Goal: Information Seeking & Learning: Understand process/instructions

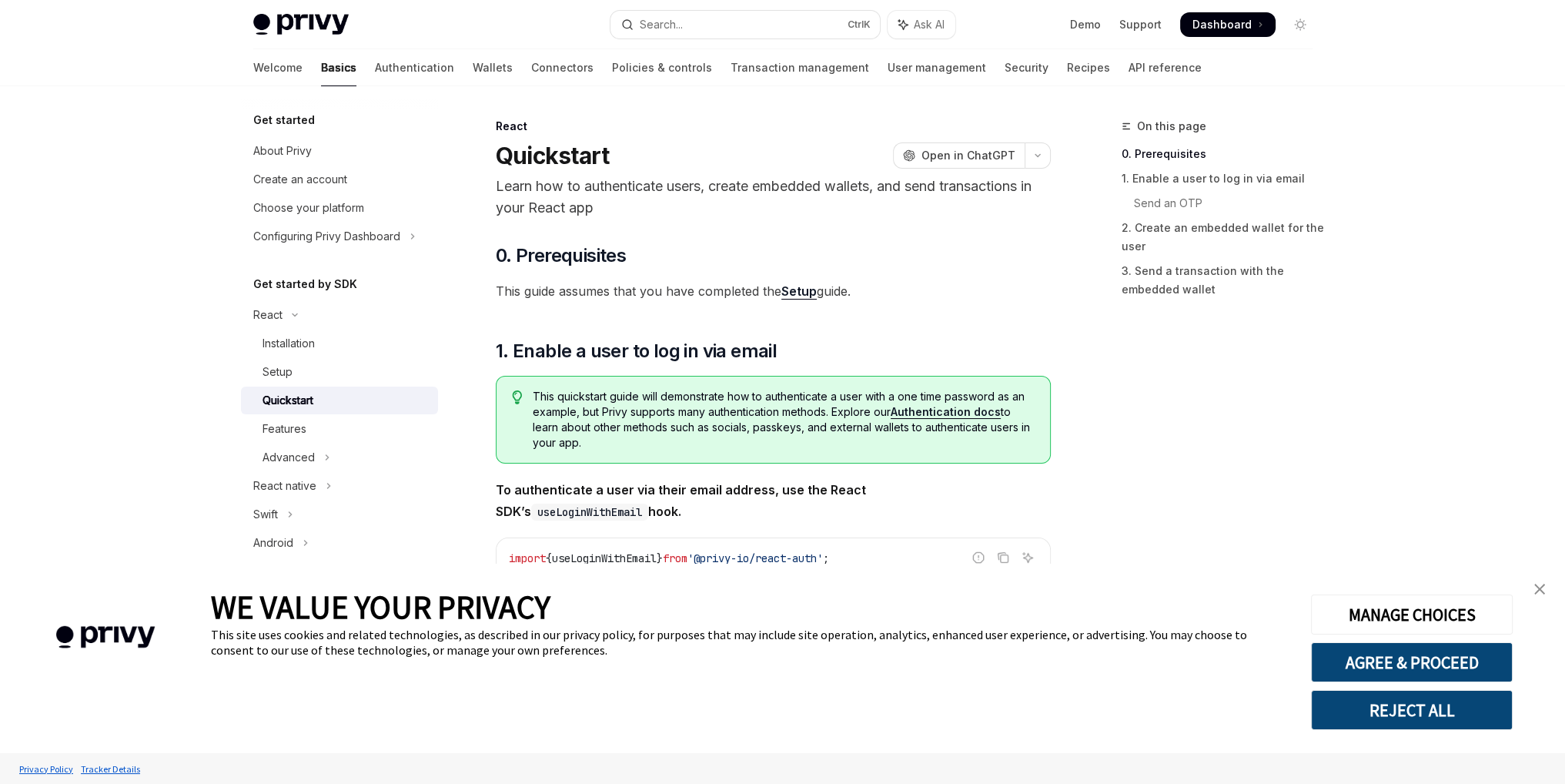
click at [1537, 596] on link "close banner" at bounding box center [1540, 588] width 30 height 30
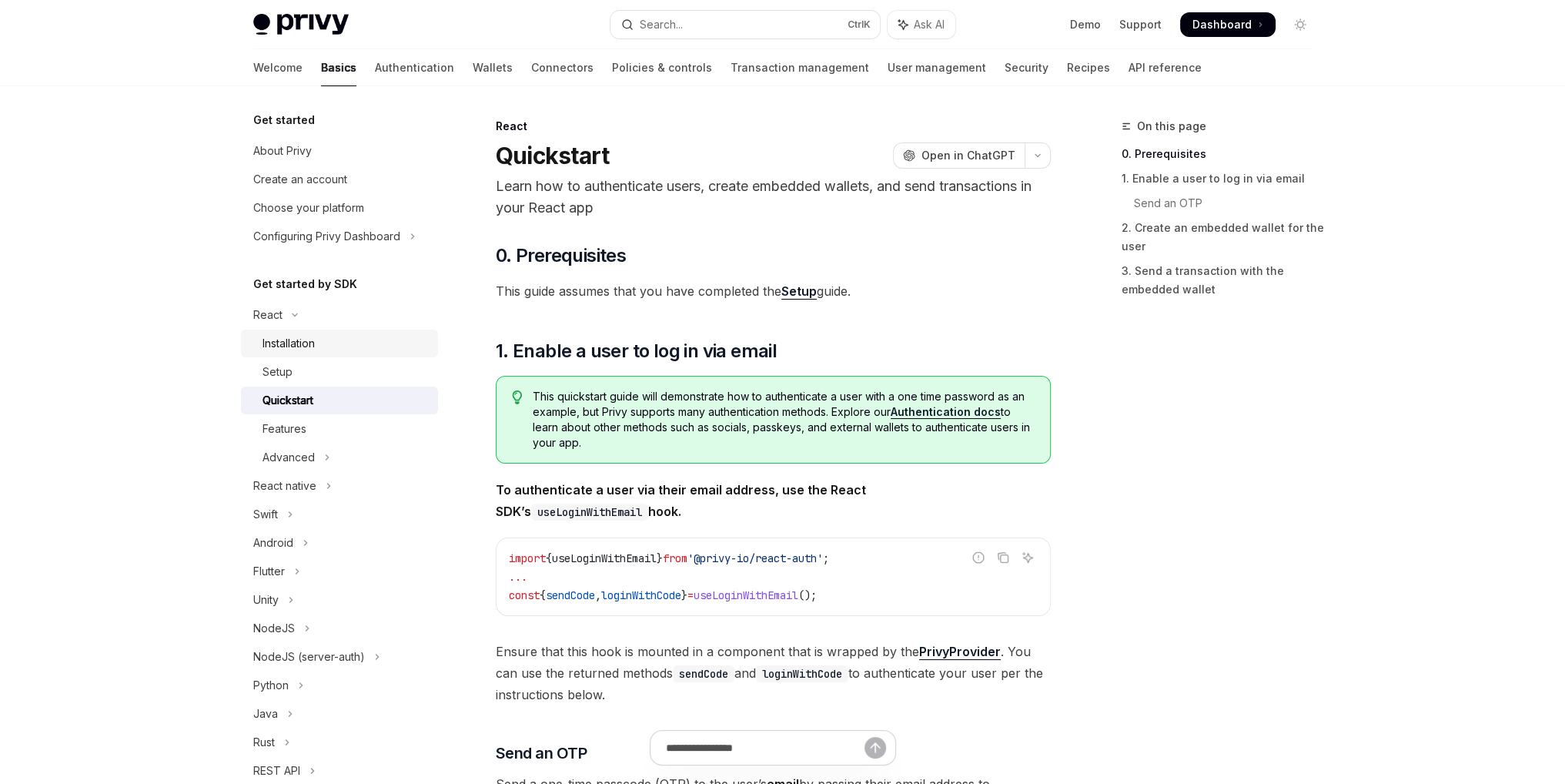
click at [301, 352] on div "Installation" at bounding box center [289, 343] width 53 height 19
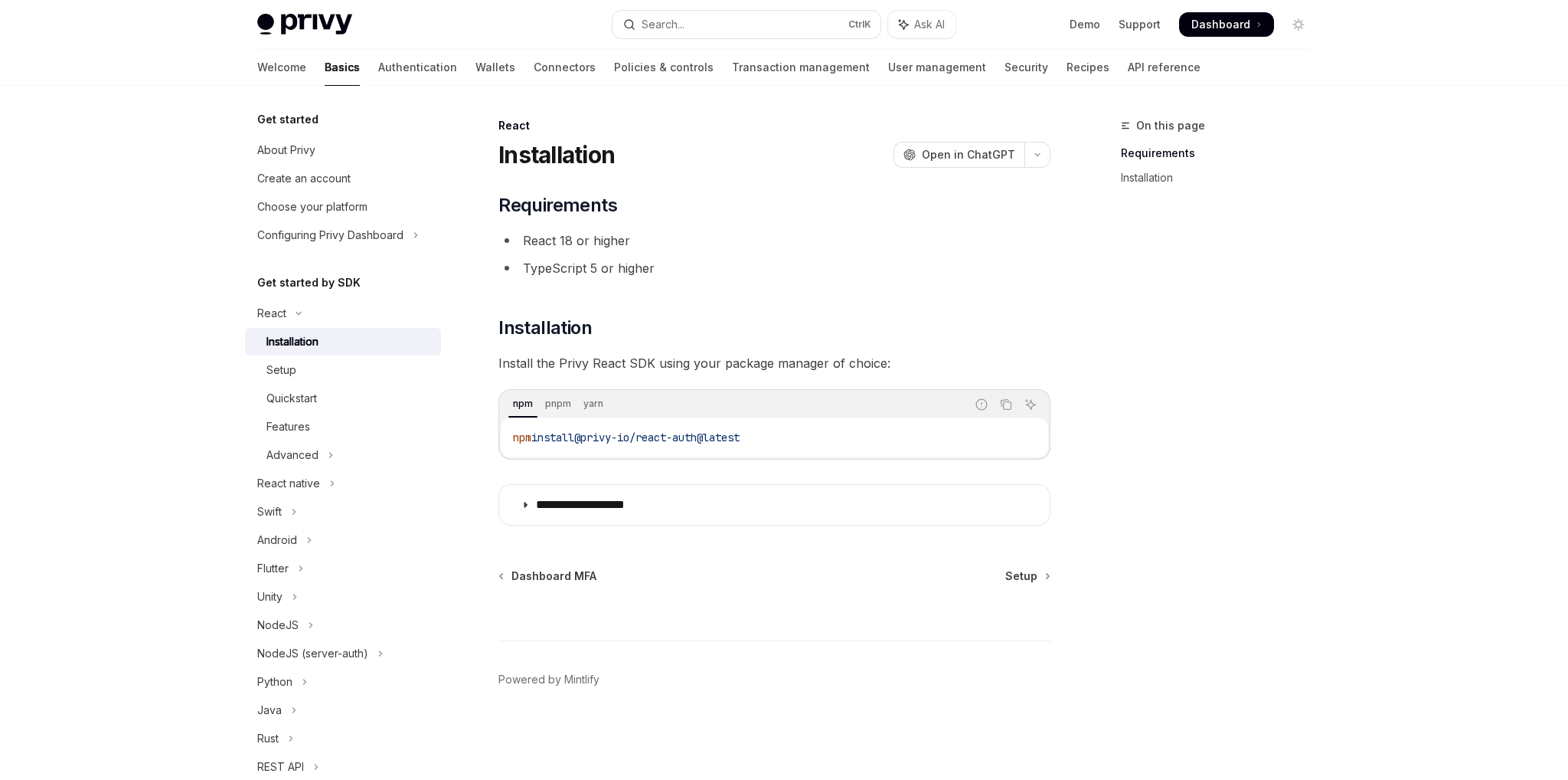
drag, startPoint x: 776, startPoint y: 437, endPoint x: 592, endPoint y: 434, distance: 184.0
click at [592, 434] on code "npm install @privy-io/react-auth@latest" at bounding box center [775, 437] width 523 height 19
click at [528, 505] on icon at bounding box center [525, 505] width 9 height 9
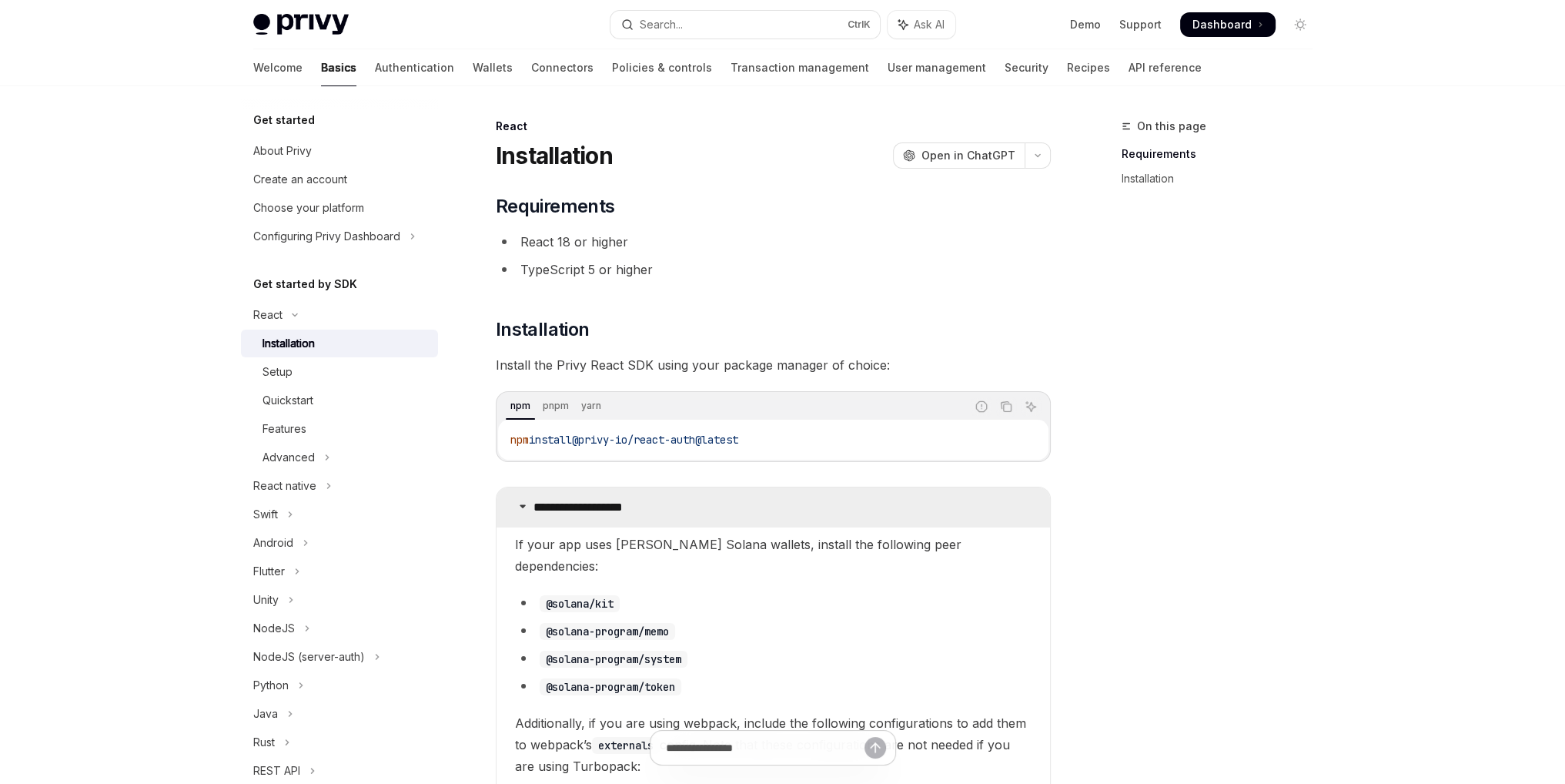
click at [523, 506] on icon at bounding box center [523, 505] width 9 height 9
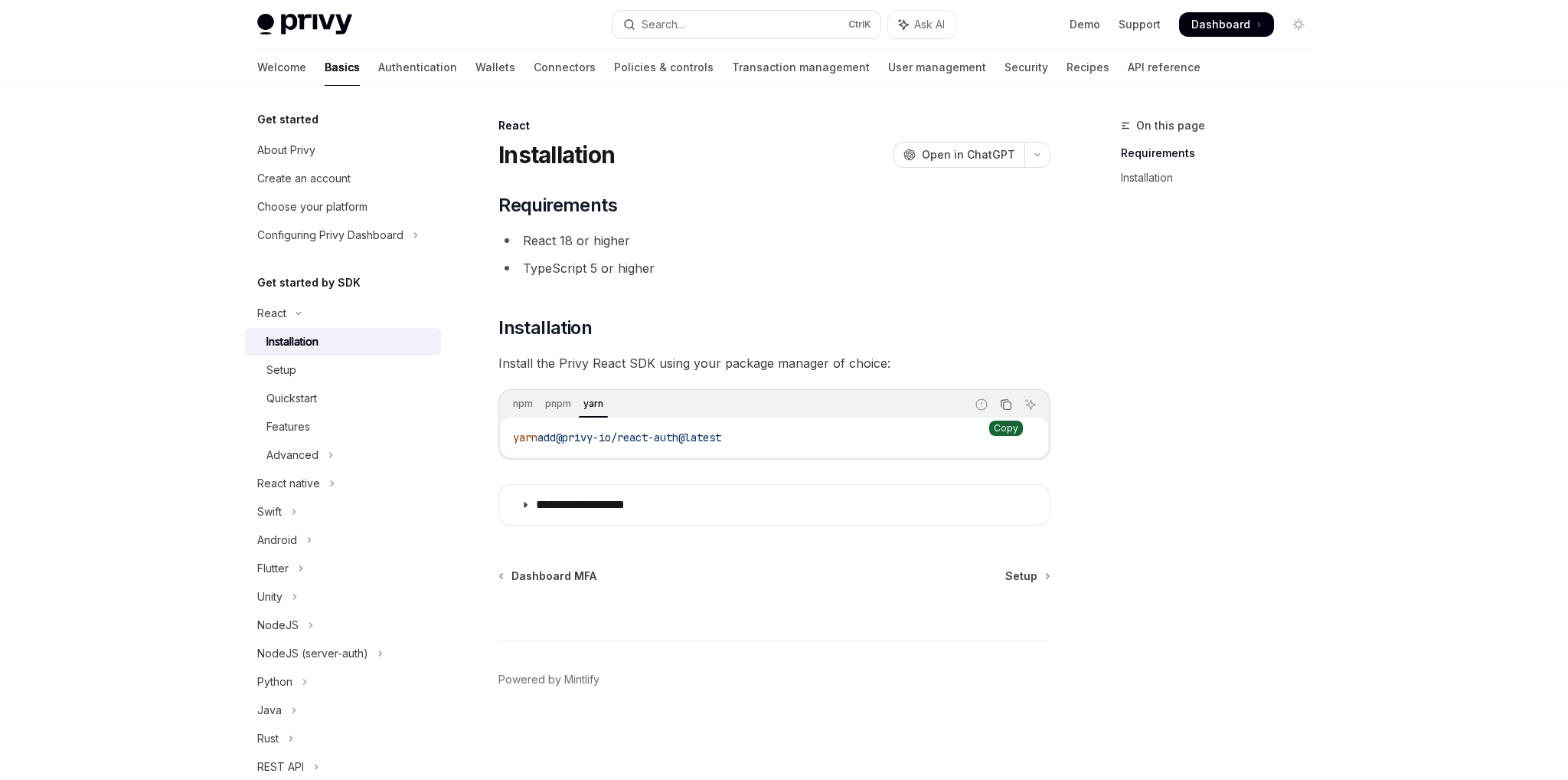
click at [1004, 408] on icon "Copy the contents from the code block" at bounding box center [1007, 406] width 8 height 8
click at [291, 371] on div "Setup" at bounding box center [282, 370] width 30 height 19
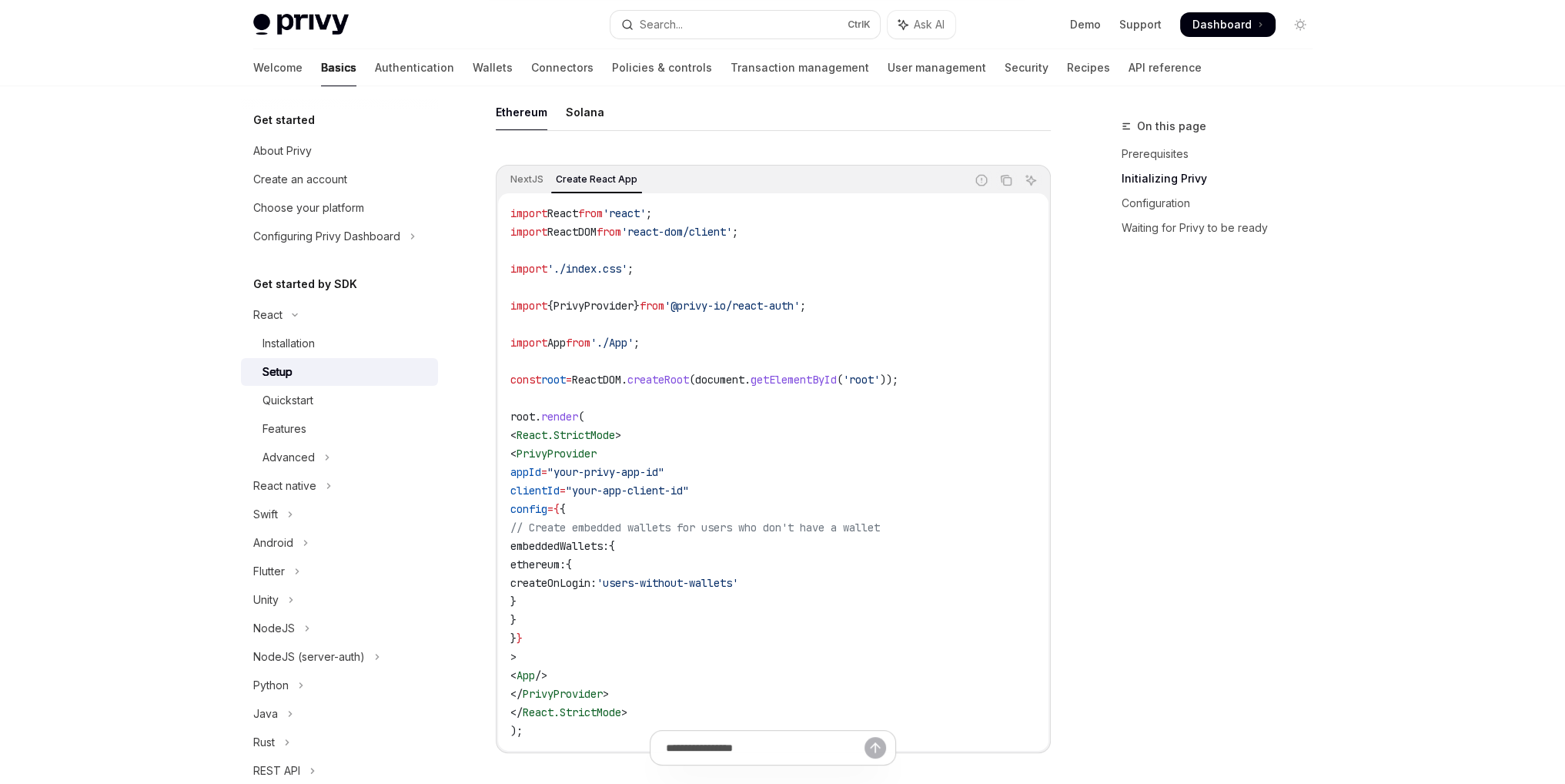
scroll to position [462, 0]
click at [1008, 175] on icon "Copy the contents from the code block" at bounding box center [1007, 179] width 13 height 13
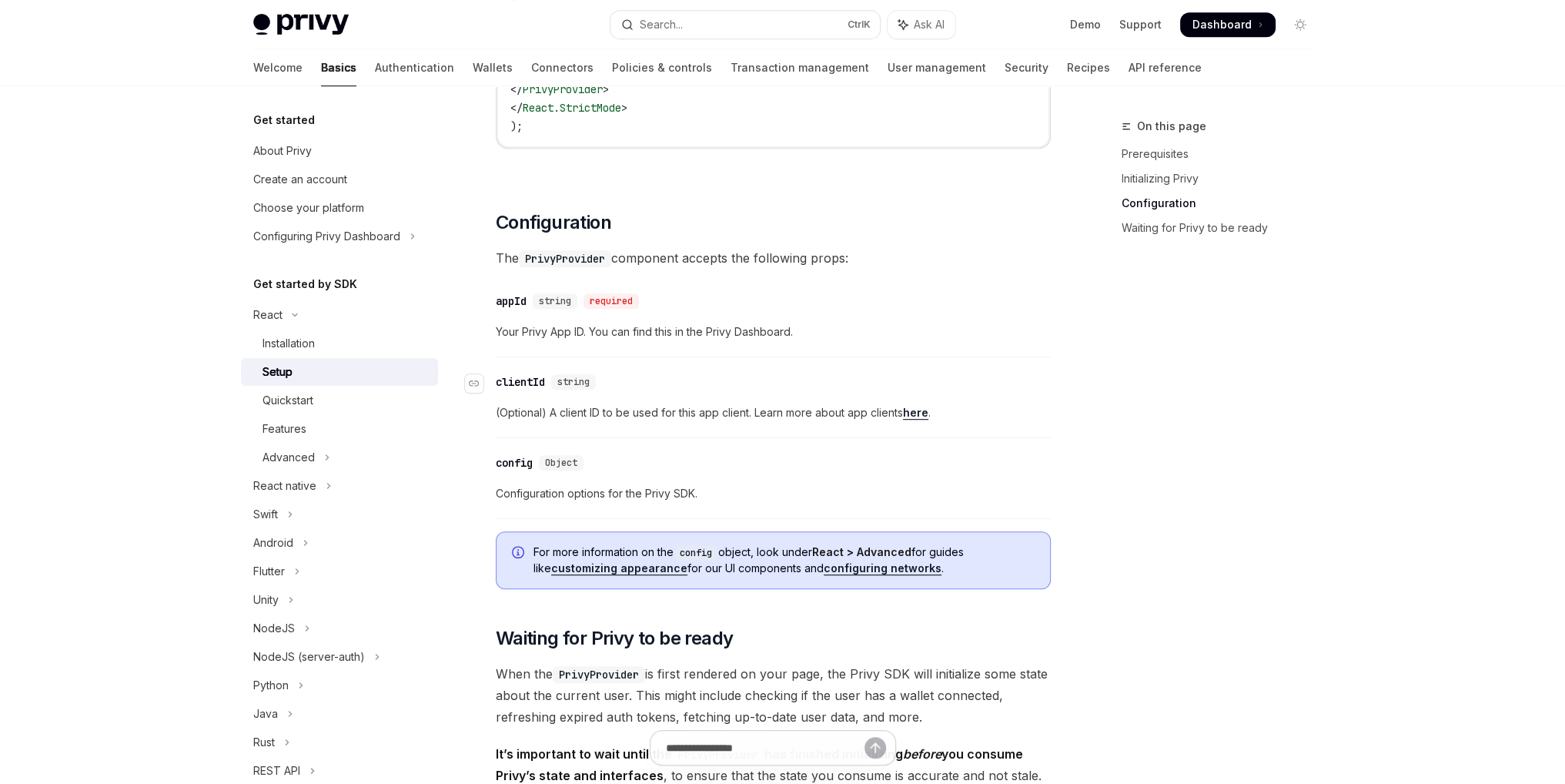
scroll to position [1155, 0]
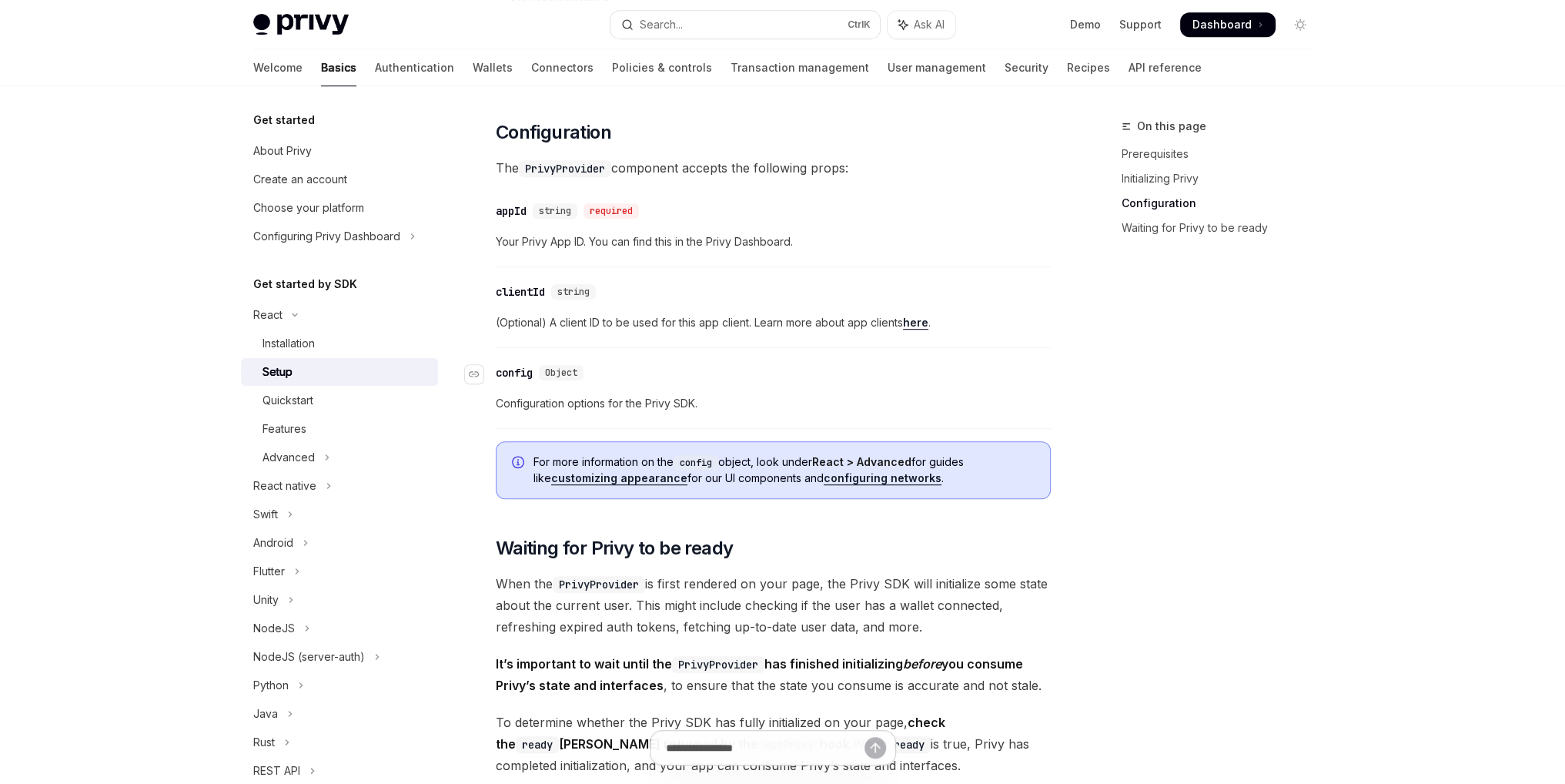
drag, startPoint x: 923, startPoint y: 320, endPoint x: 776, endPoint y: 377, distance: 157.7
click at [776, 377] on div "​ config Object" at bounding box center [766, 372] width 540 height 19
click at [310, 335] on div "Installation" at bounding box center [289, 343] width 53 height 19
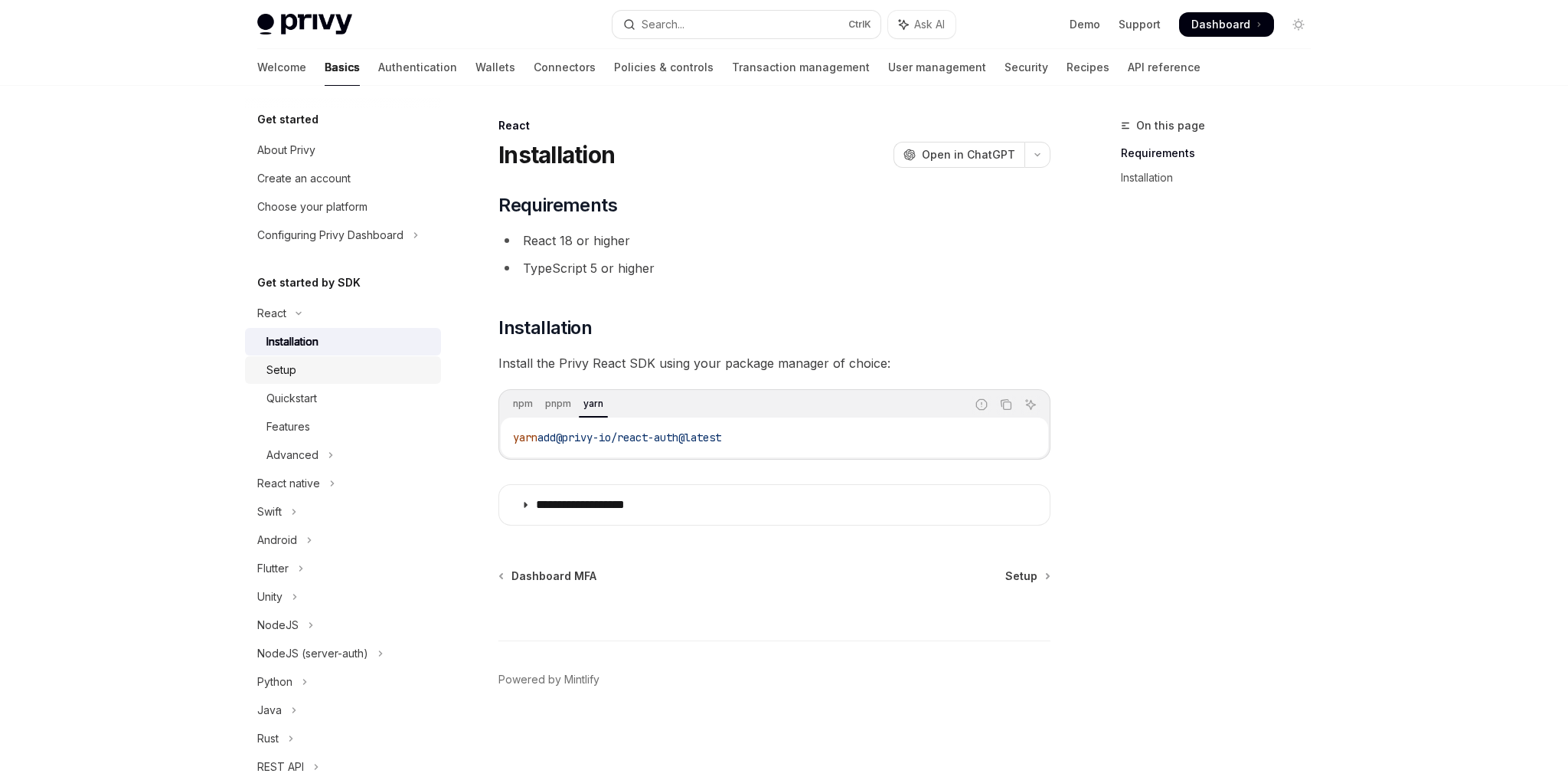
click at [340, 371] on div "Setup" at bounding box center [349, 370] width 165 height 19
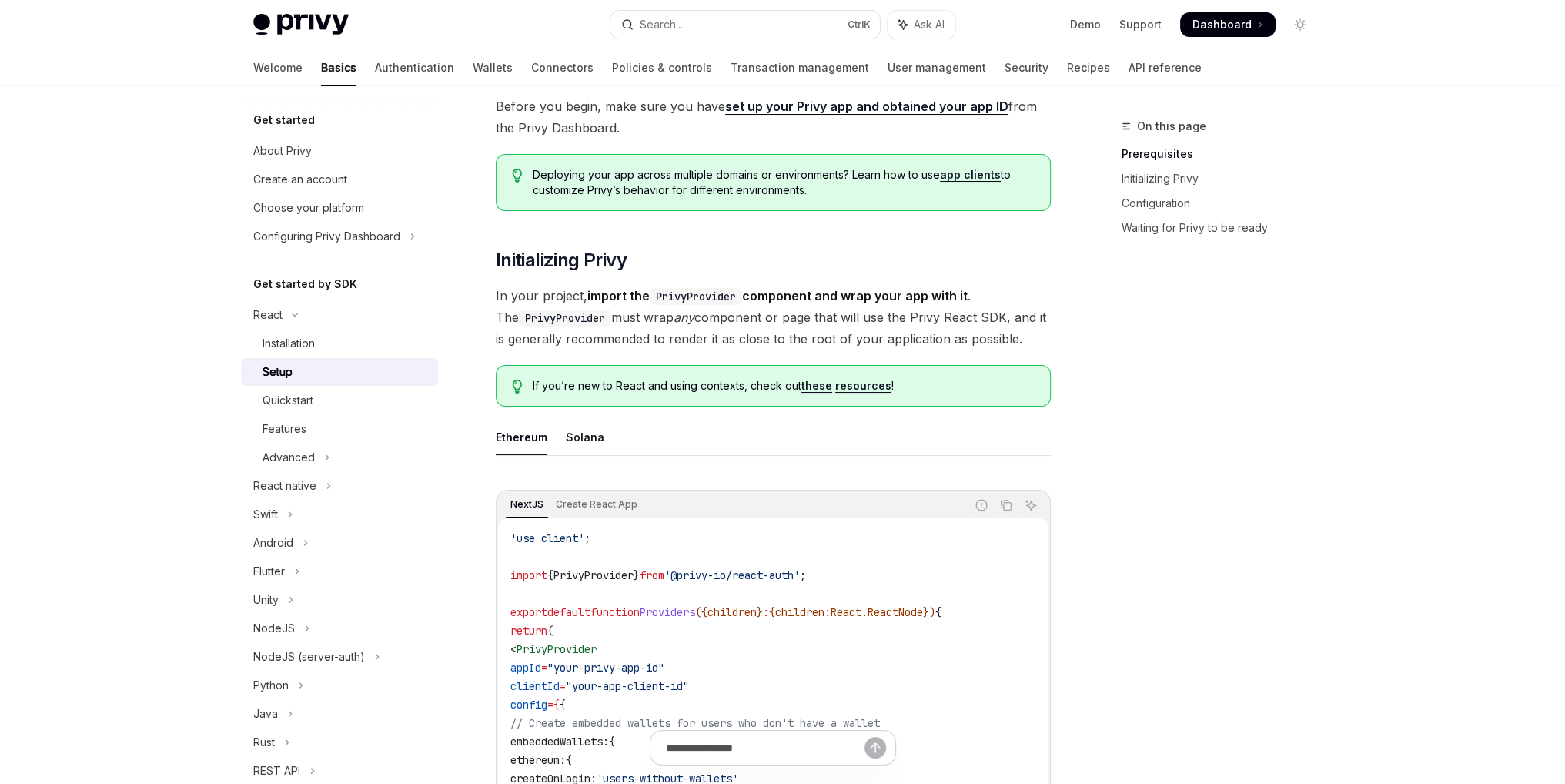
scroll to position [154, 0]
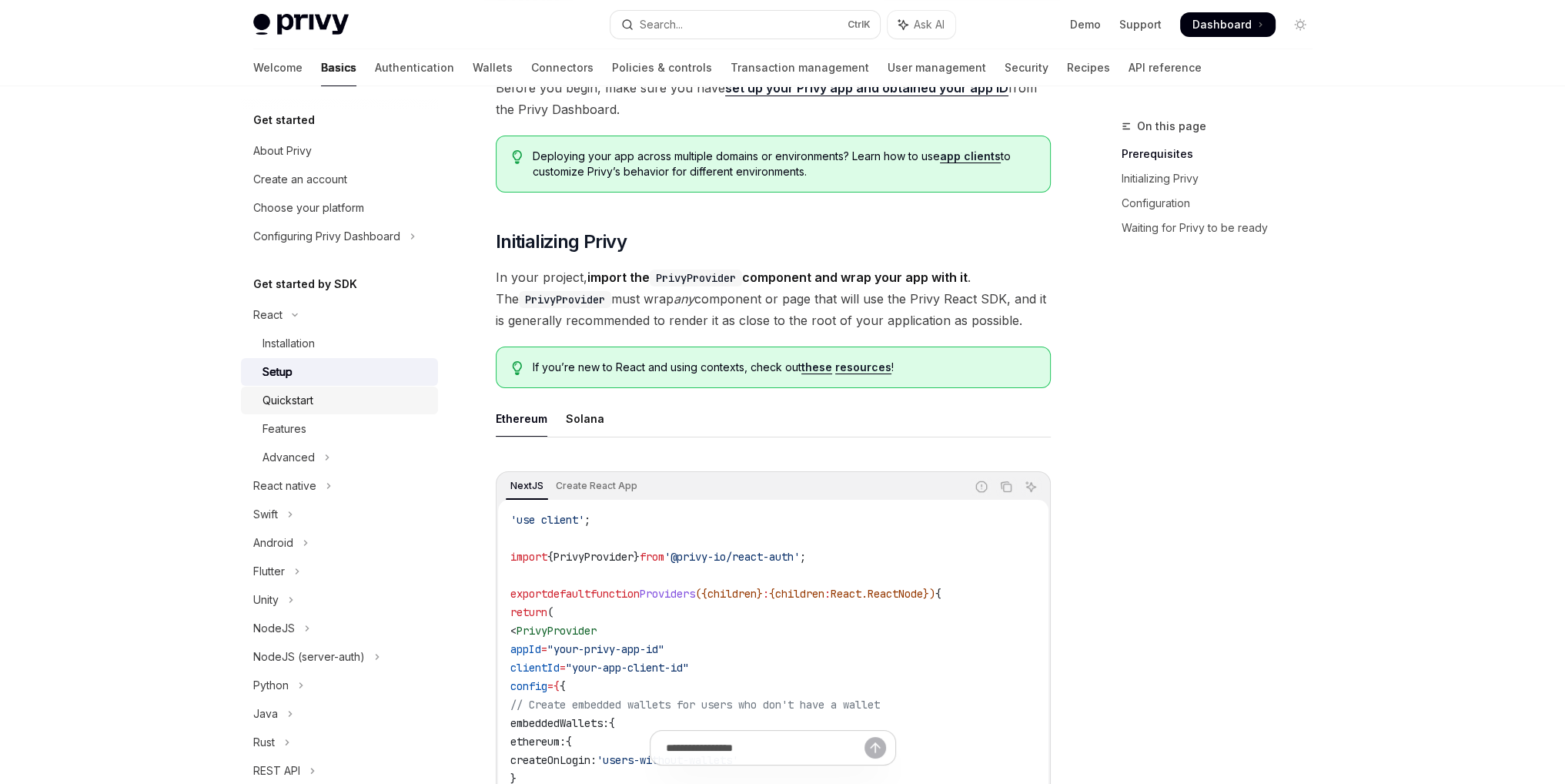
click at [314, 395] on div "Quickstart" at bounding box center [288, 400] width 51 height 19
type textarea "*"
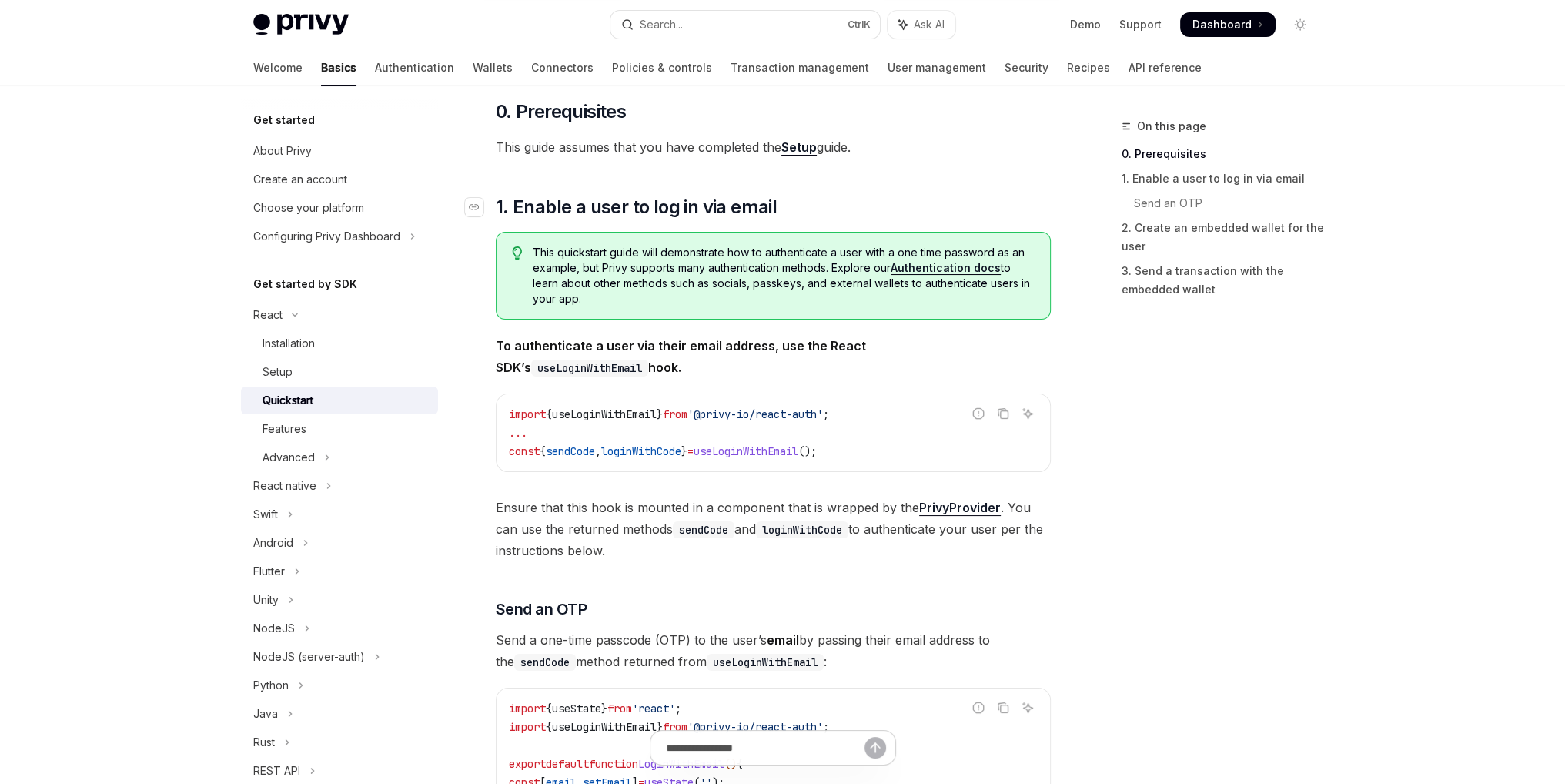
scroll to position [154, 0]
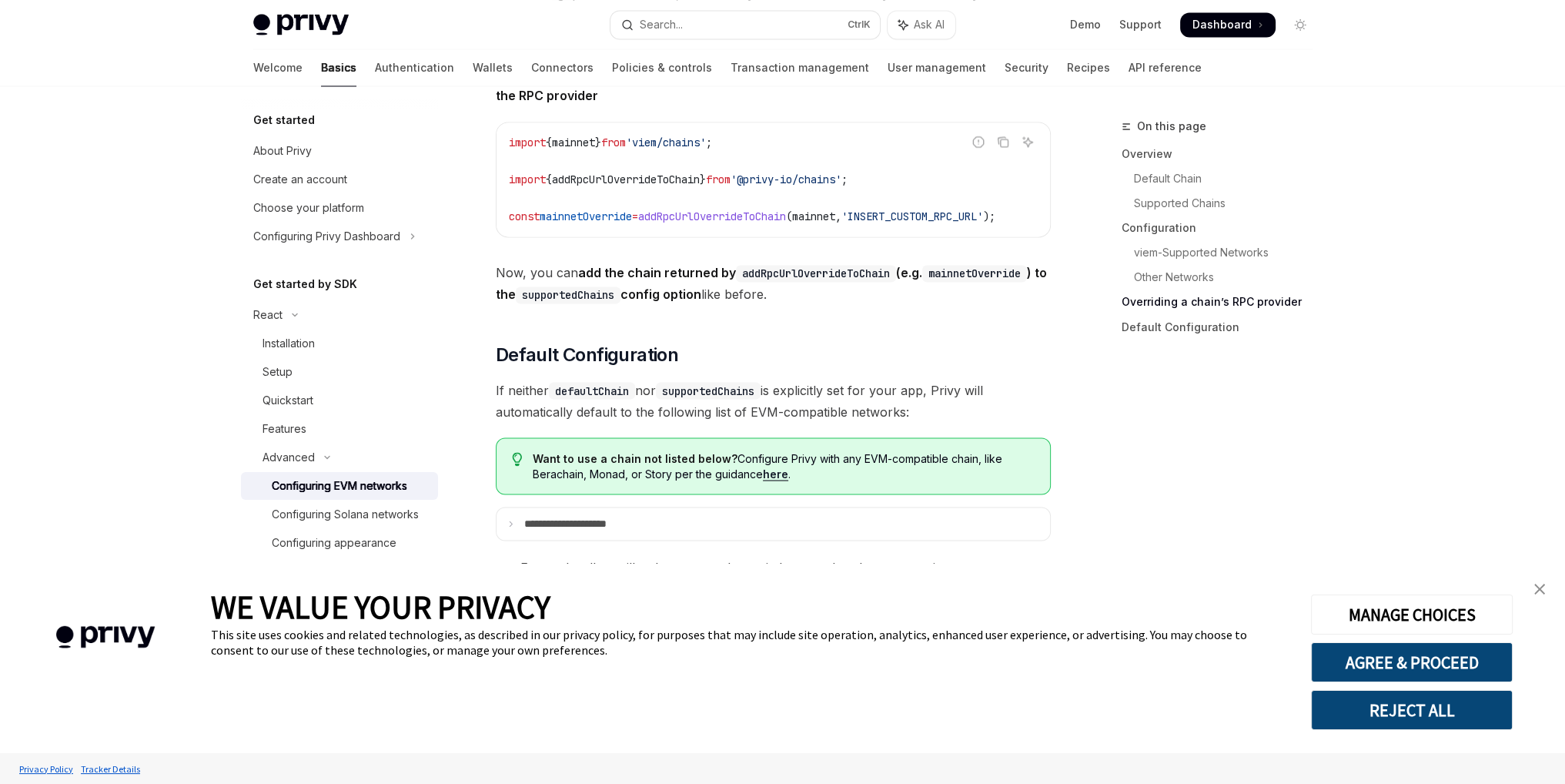
scroll to position [3617, 0]
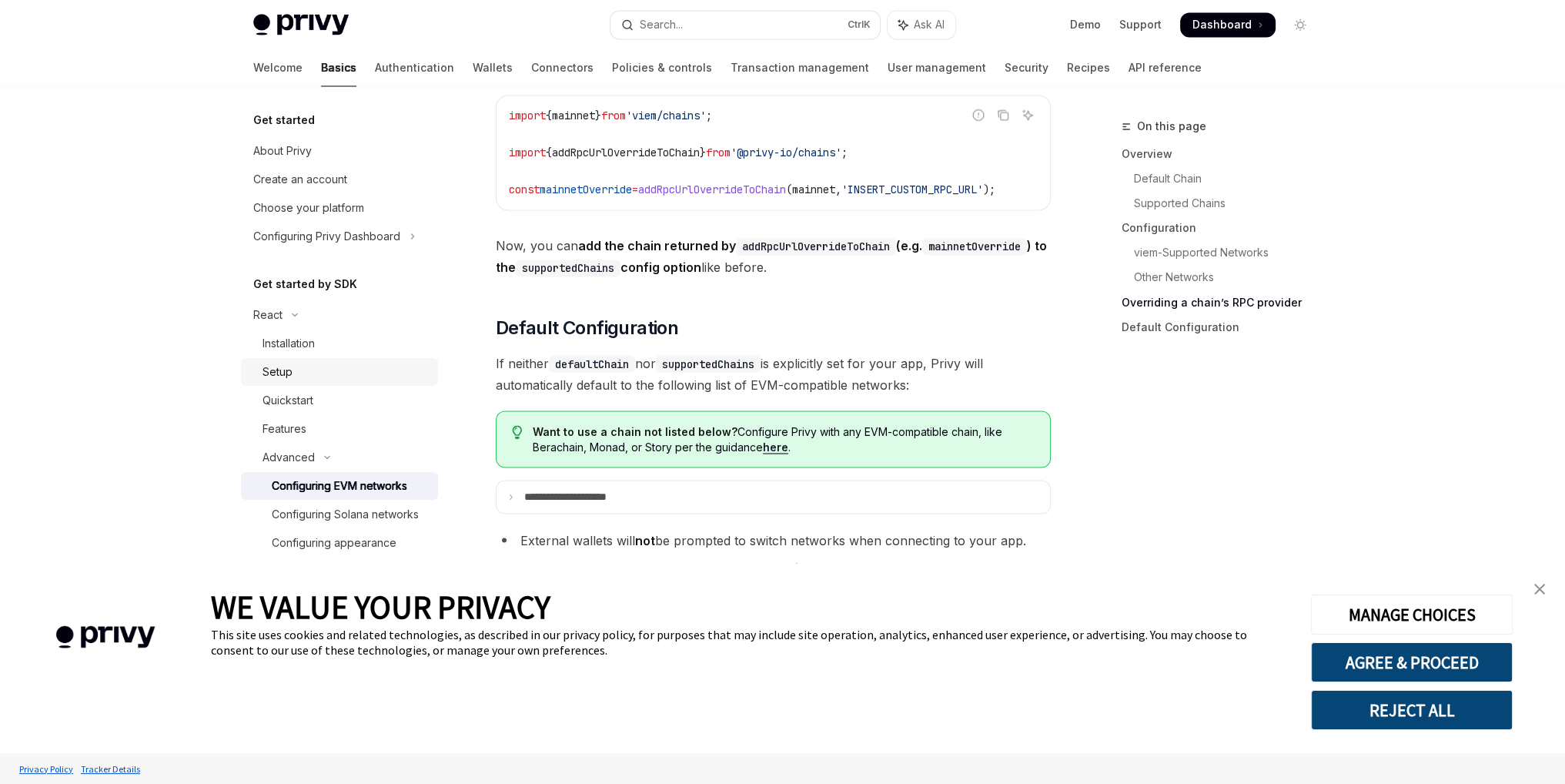
click at [298, 377] on div "Setup" at bounding box center [346, 371] width 166 height 19
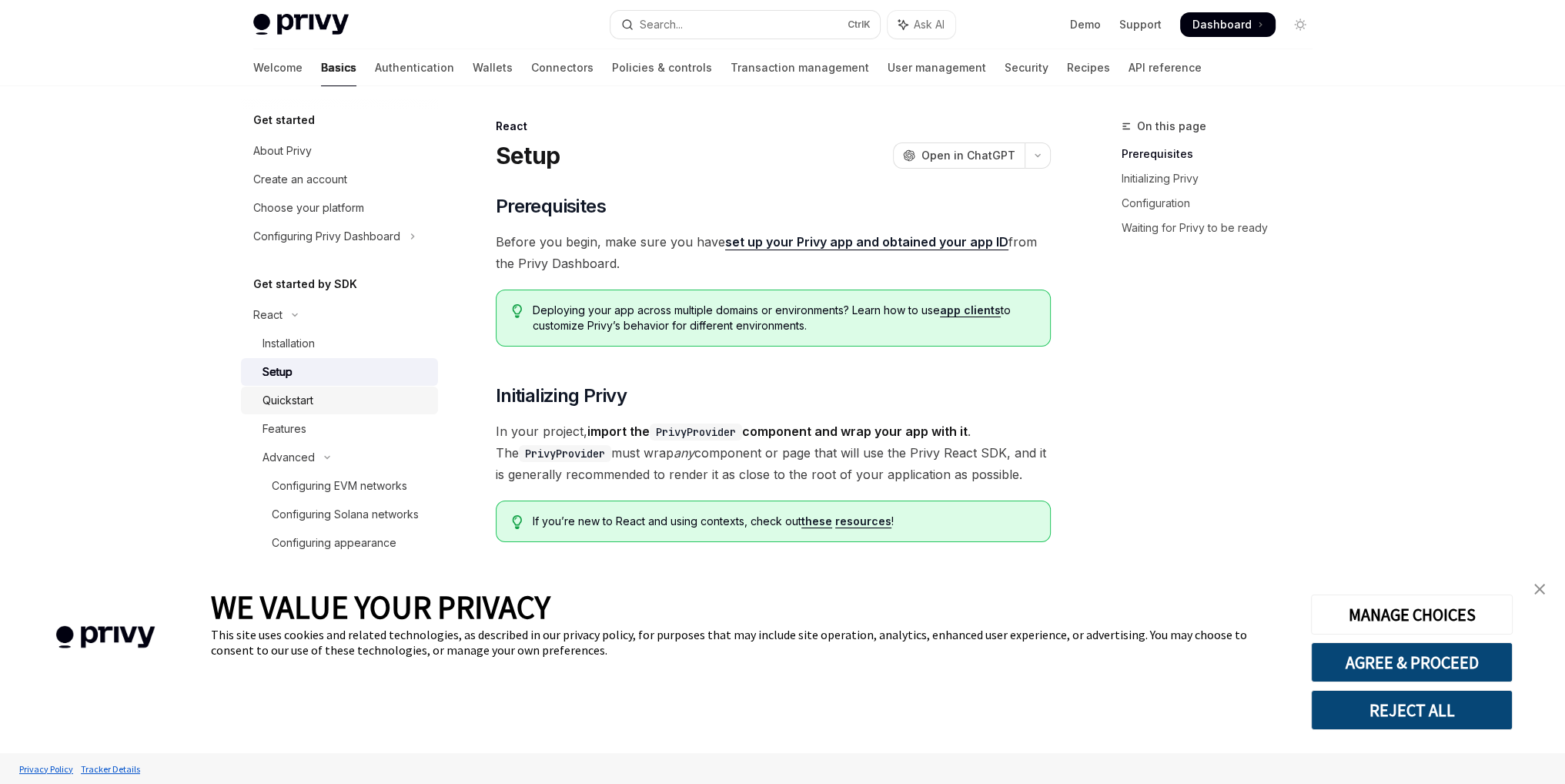
click at [304, 399] on div "Quickstart" at bounding box center [288, 400] width 51 height 19
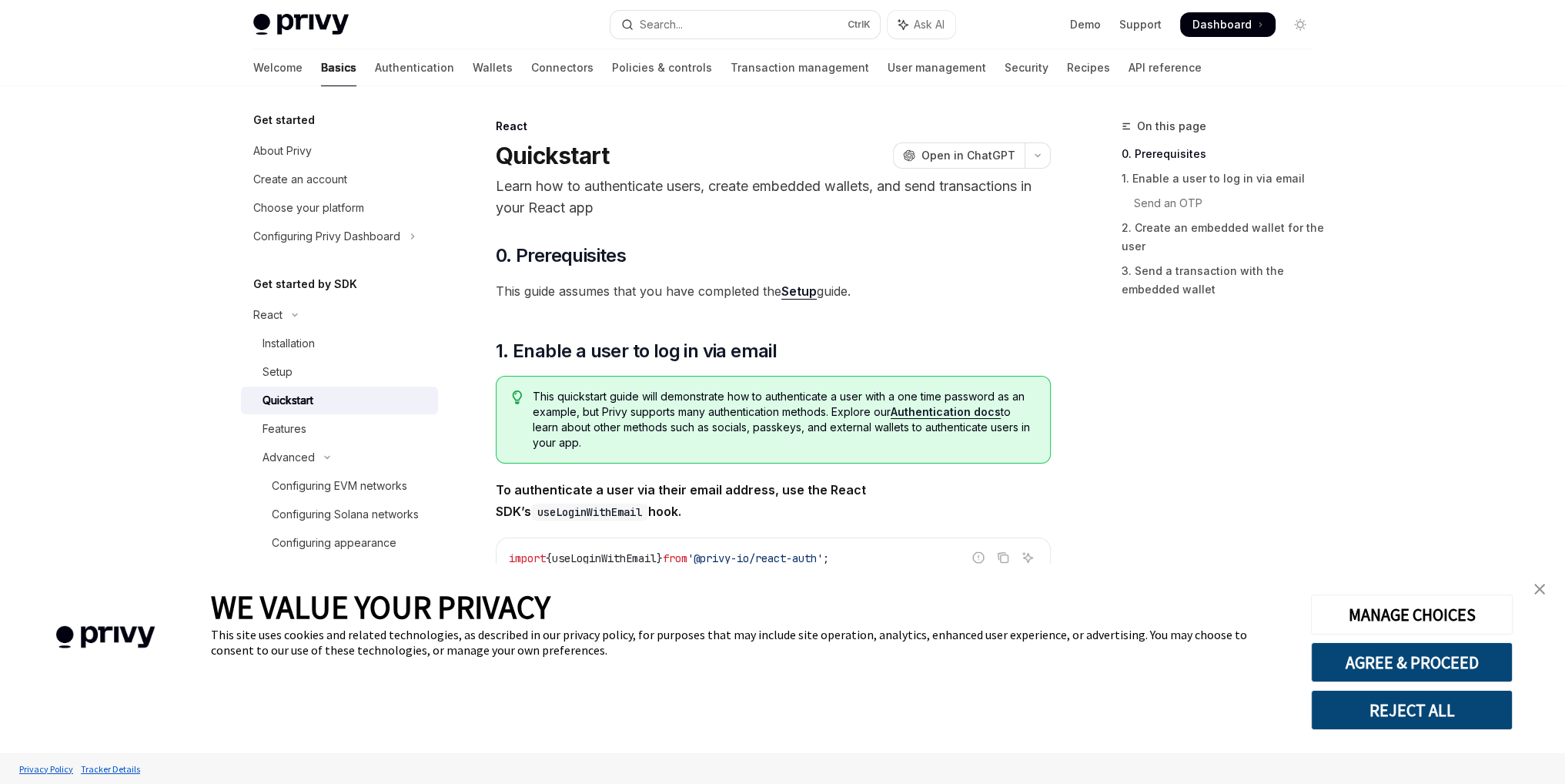
scroll to position [154, 0]
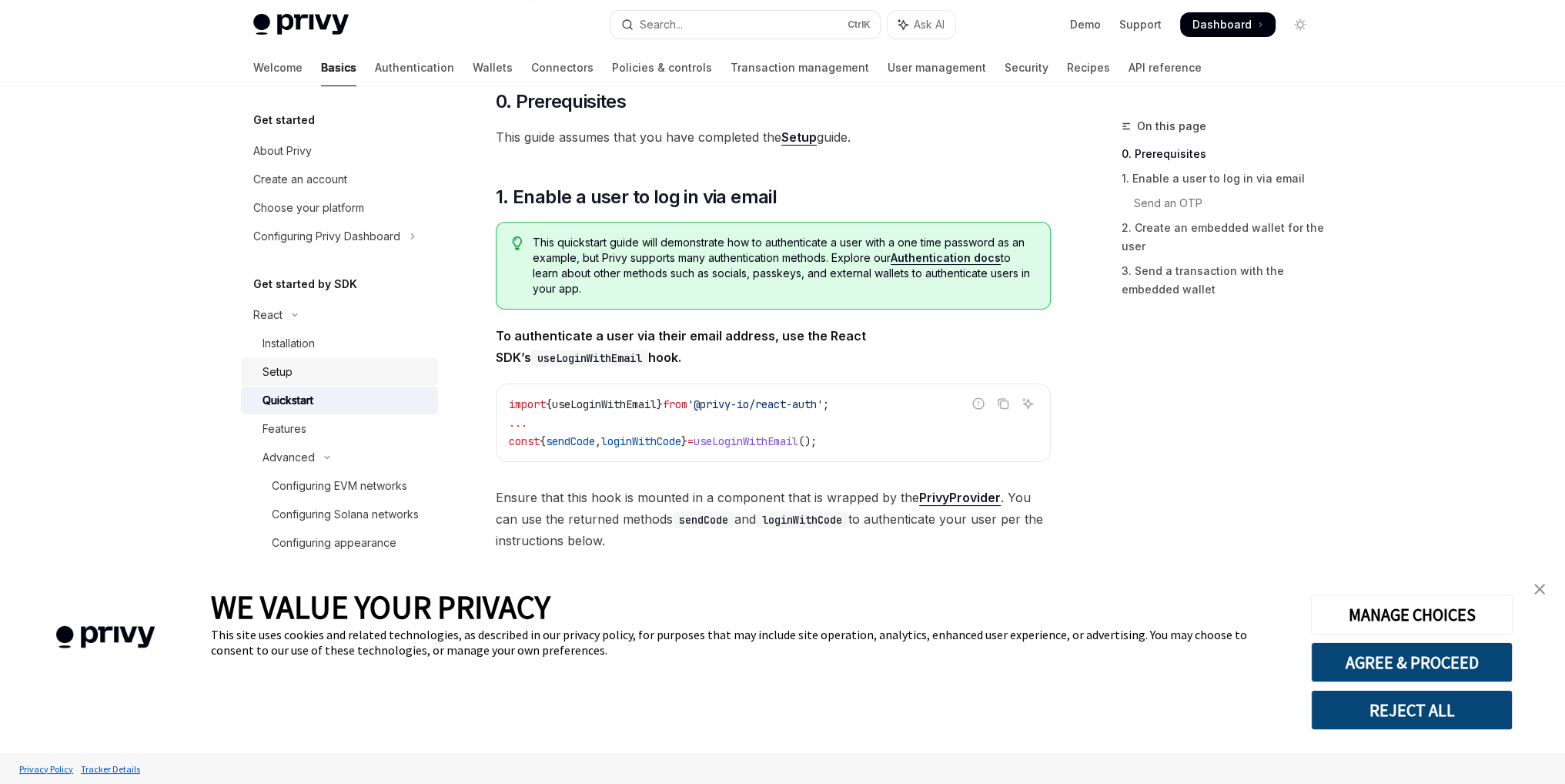
click at [322, 375] on div "Setup" at bounding box center [346, 371] width 166 height 19
type textarea "*"
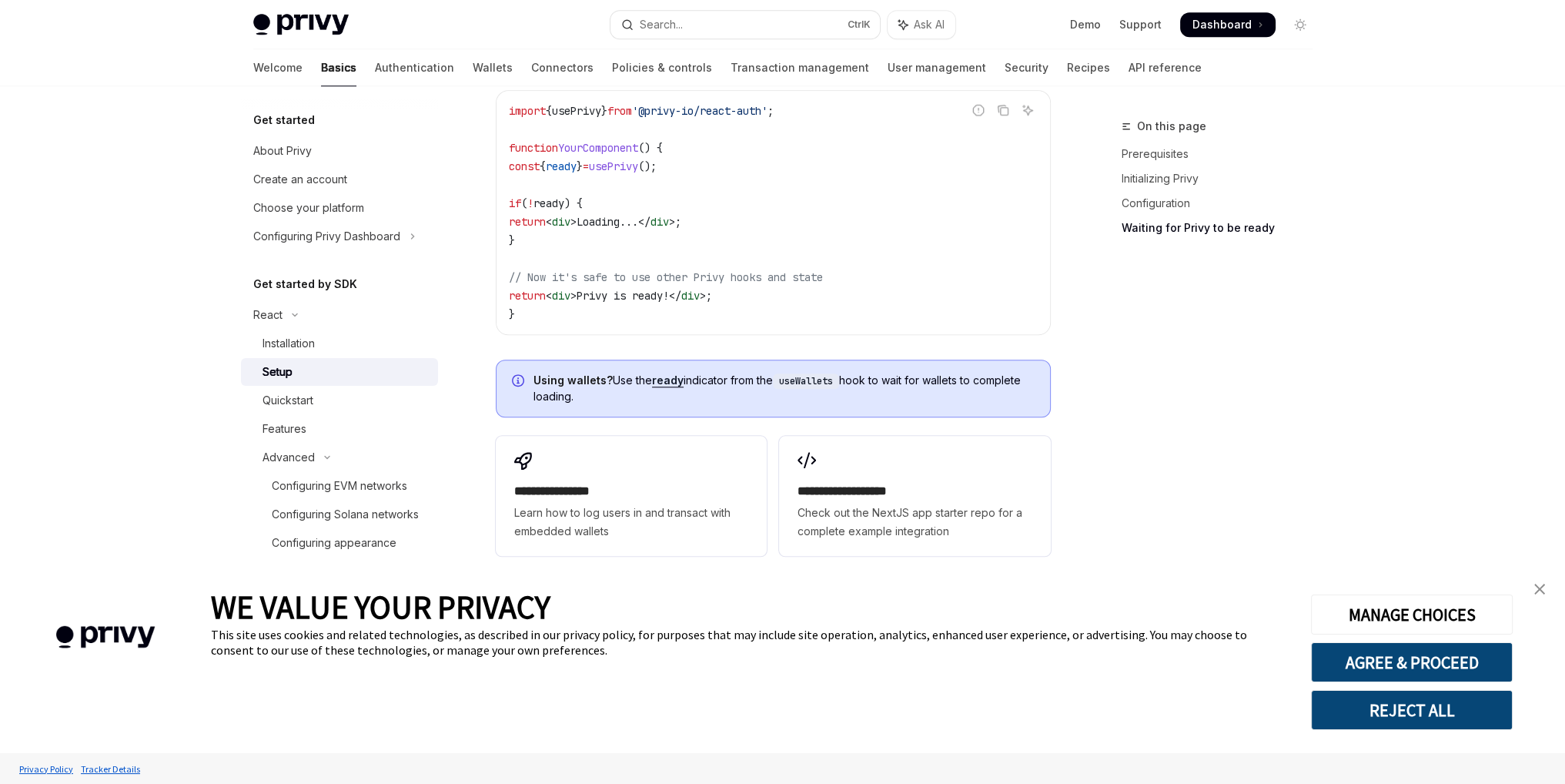
scroll to position [2011, 0]
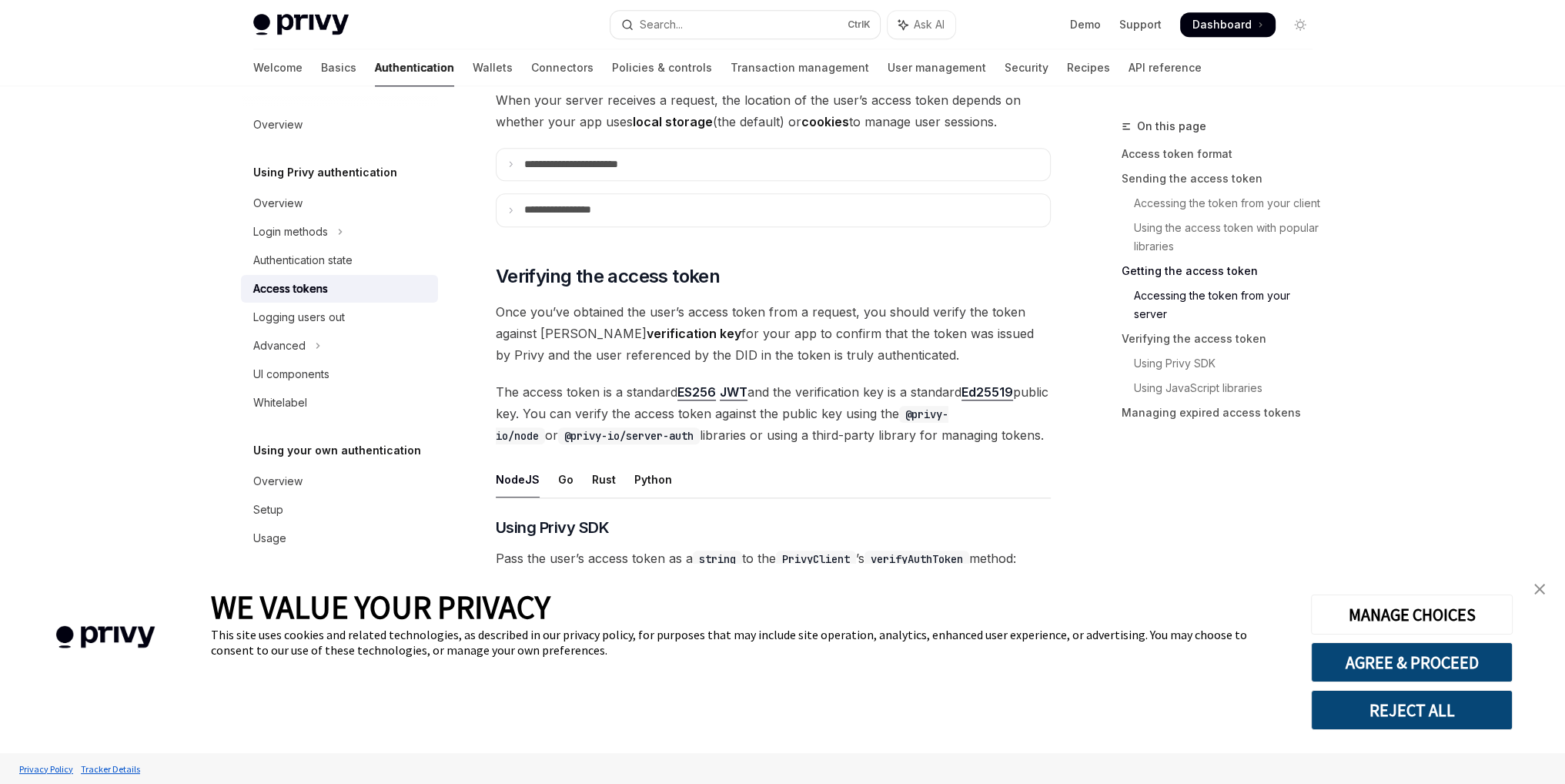
scroll to position [2066, 0]
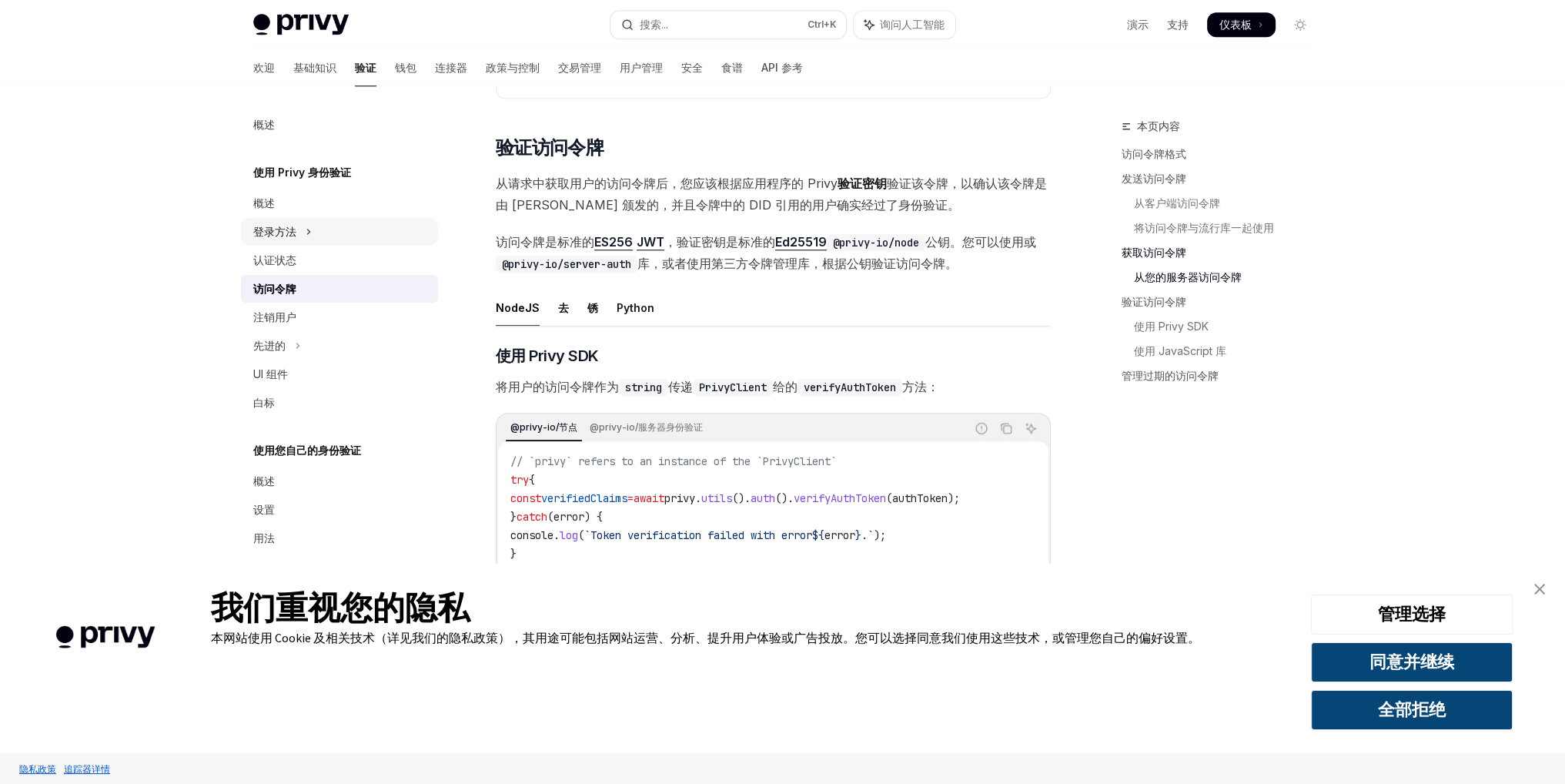
click at [259, 237] on div "登录方法" at bounding box center [275, 231] width 43 height 19
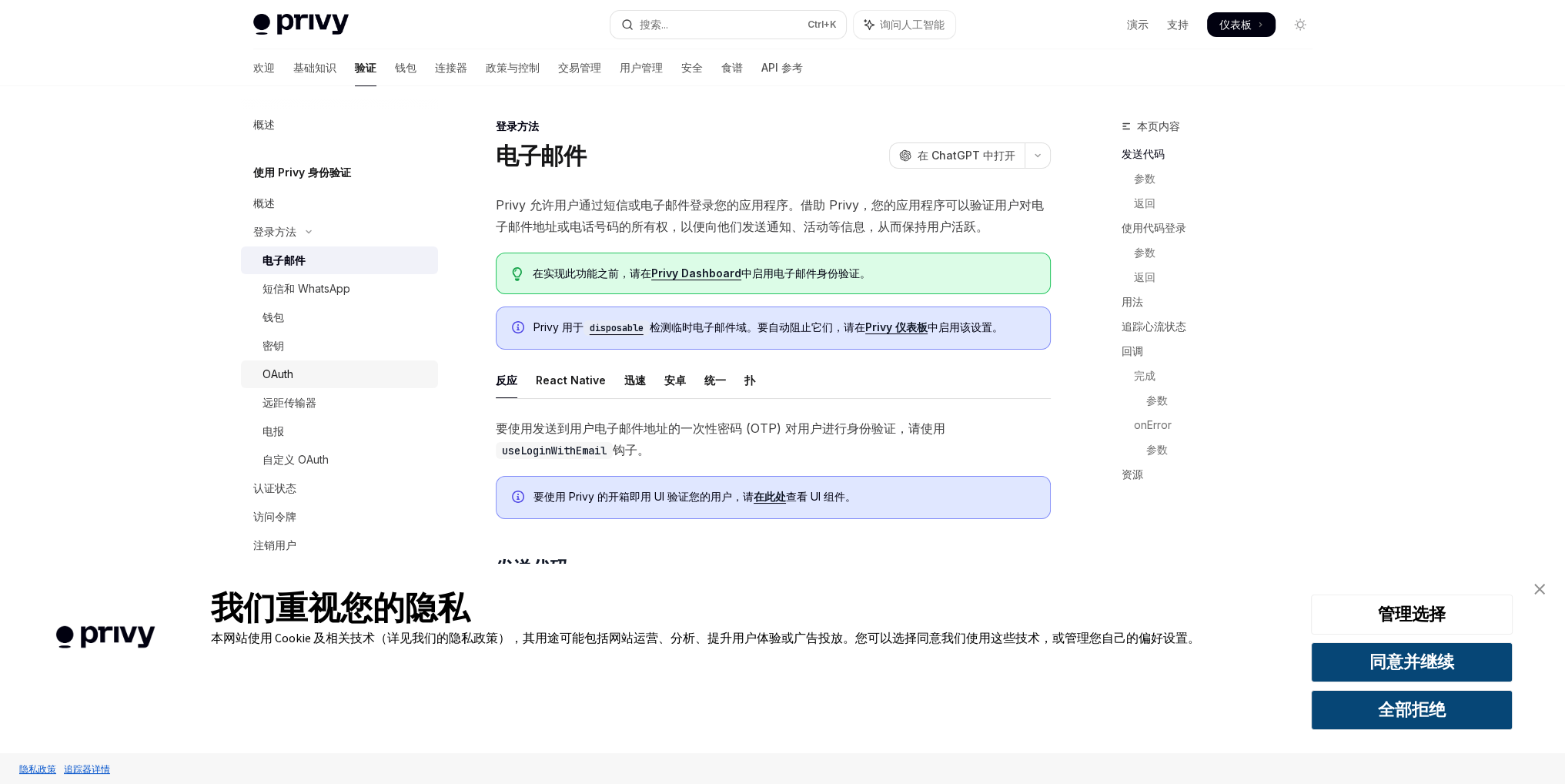
click at [302, 371] on div "OAuth" at bounding box center [346, 374] width 166 height 19
type textarea "*"
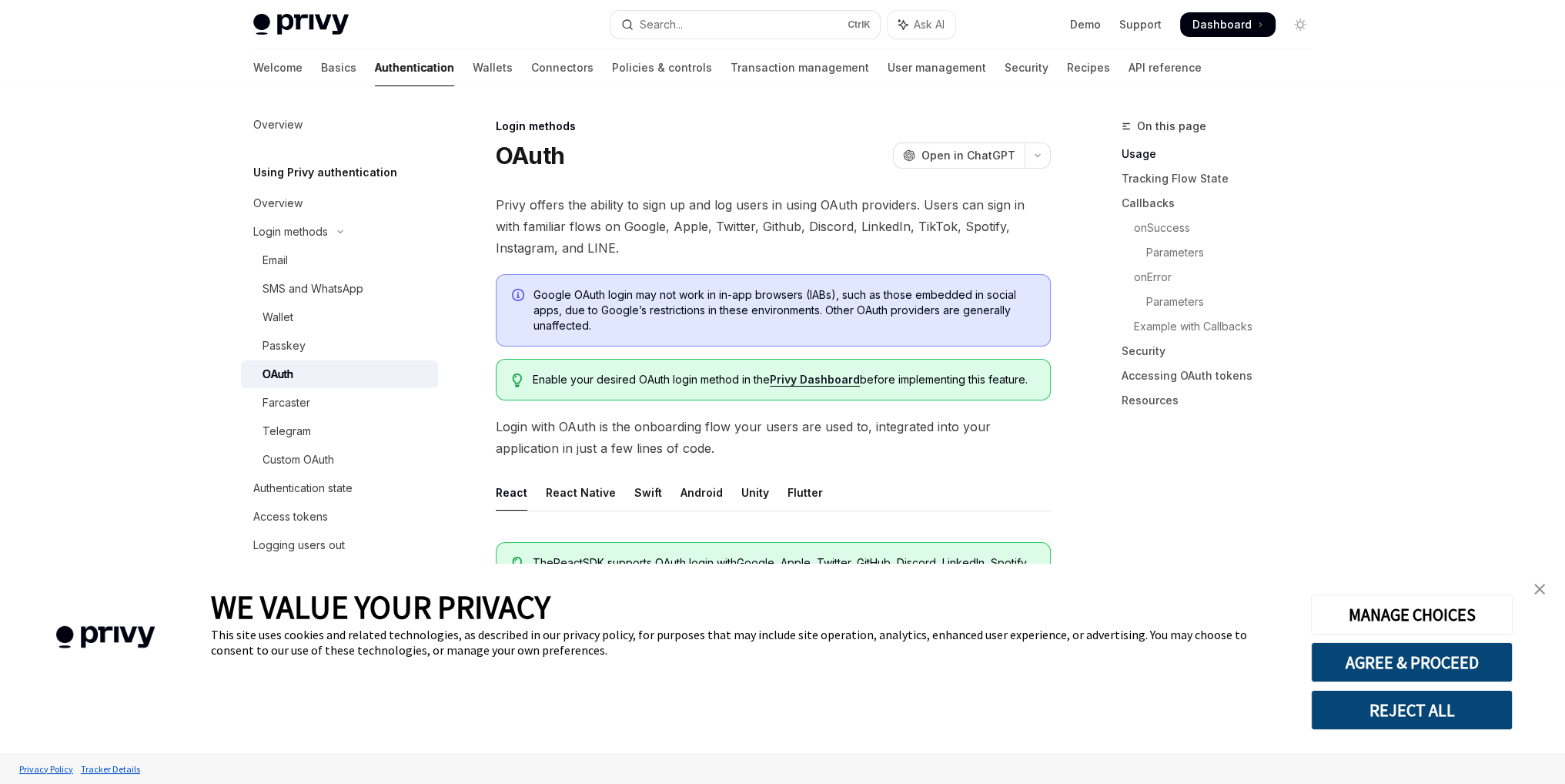
click at [816, 376] on link "Privy Dashboard" at bounding box center [815, 379] width 90 height 14
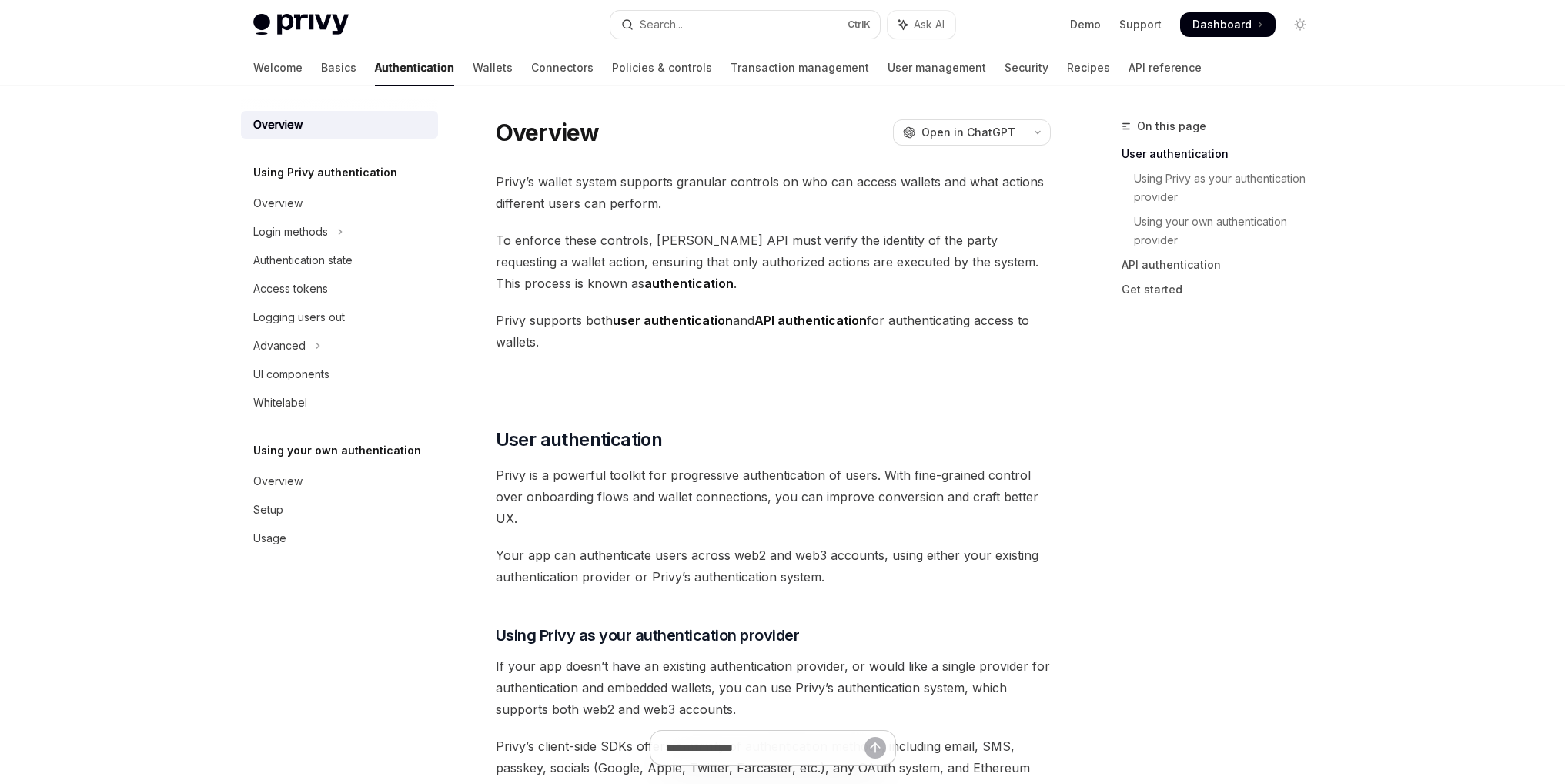
scroll to position [349, 0]
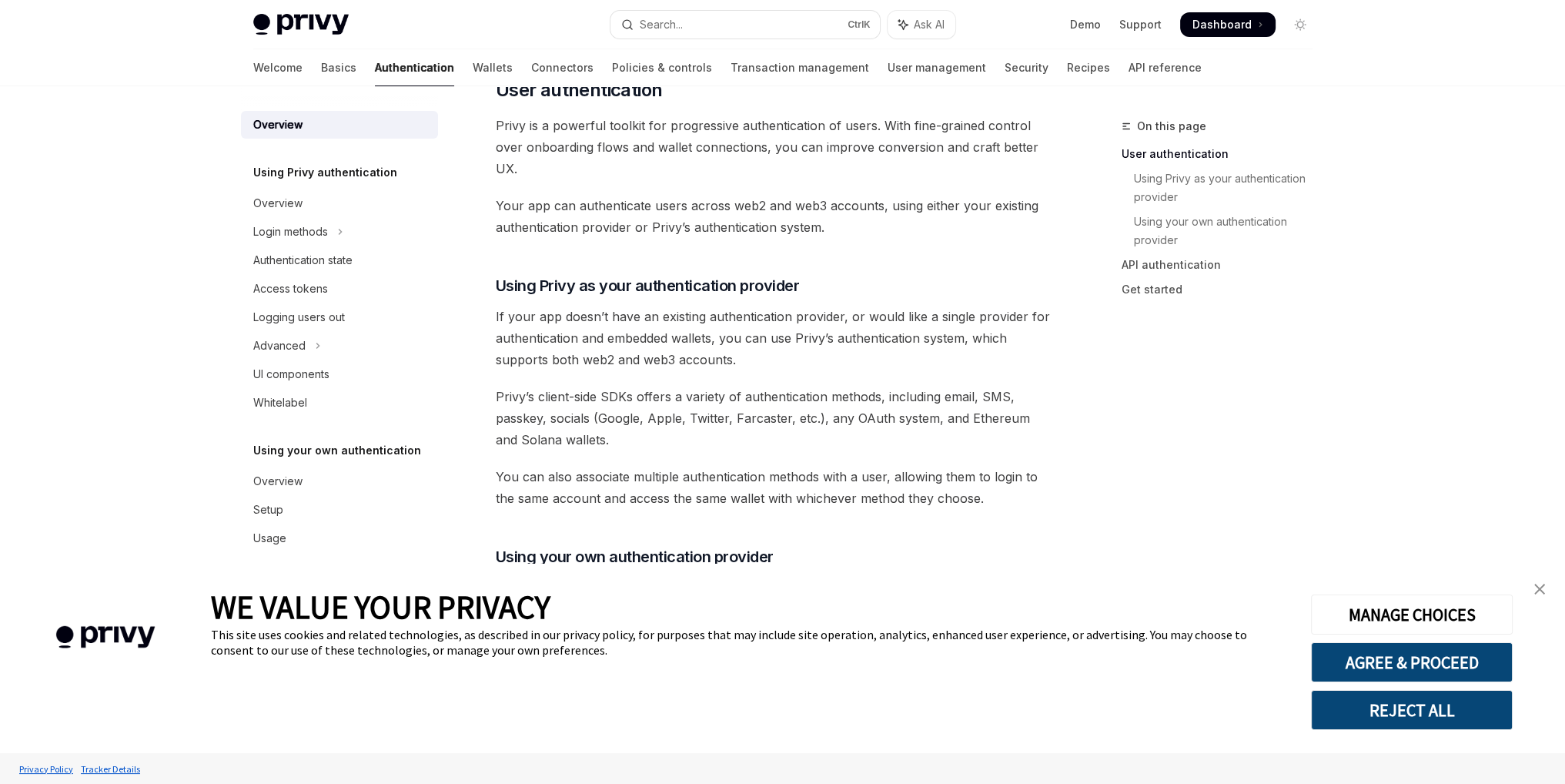
click at [1547, 592] on link "close banner" at bounding box center [1540, 588] width 30 height 30
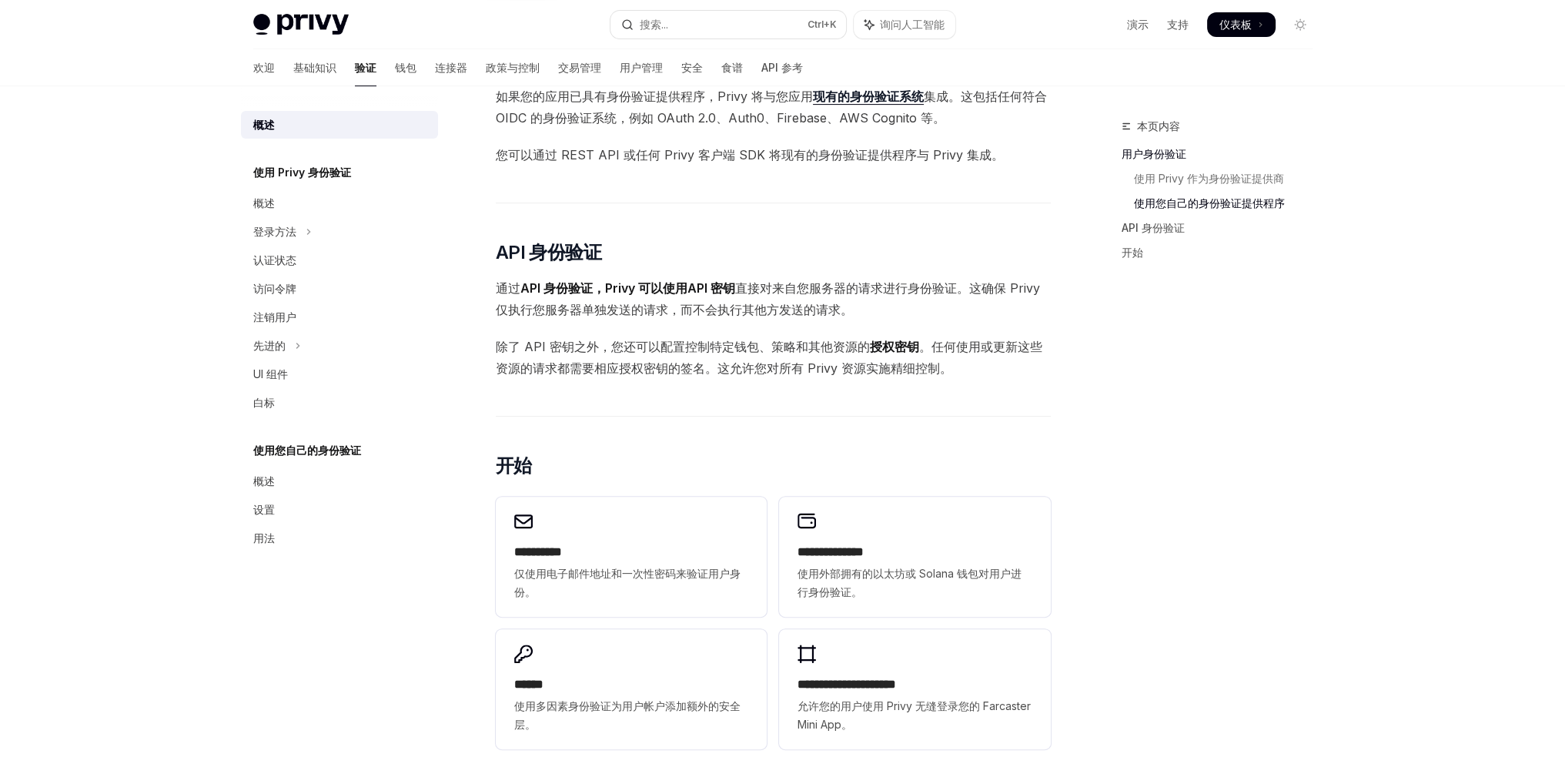
scroll to position [888, 0]
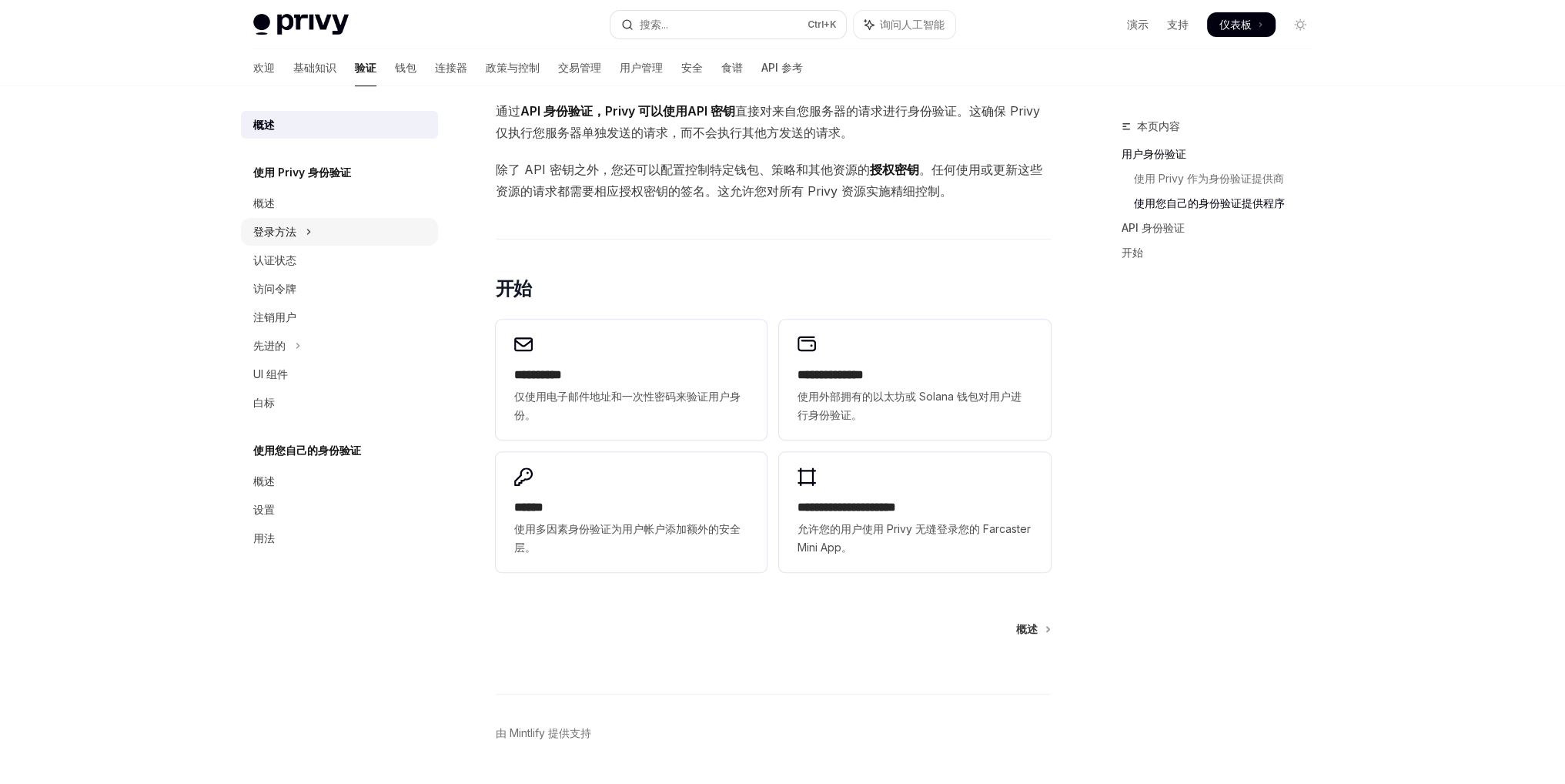
click at [293, 237] on font "登录方法" at bounding box center [275, 231] width 43 height 13
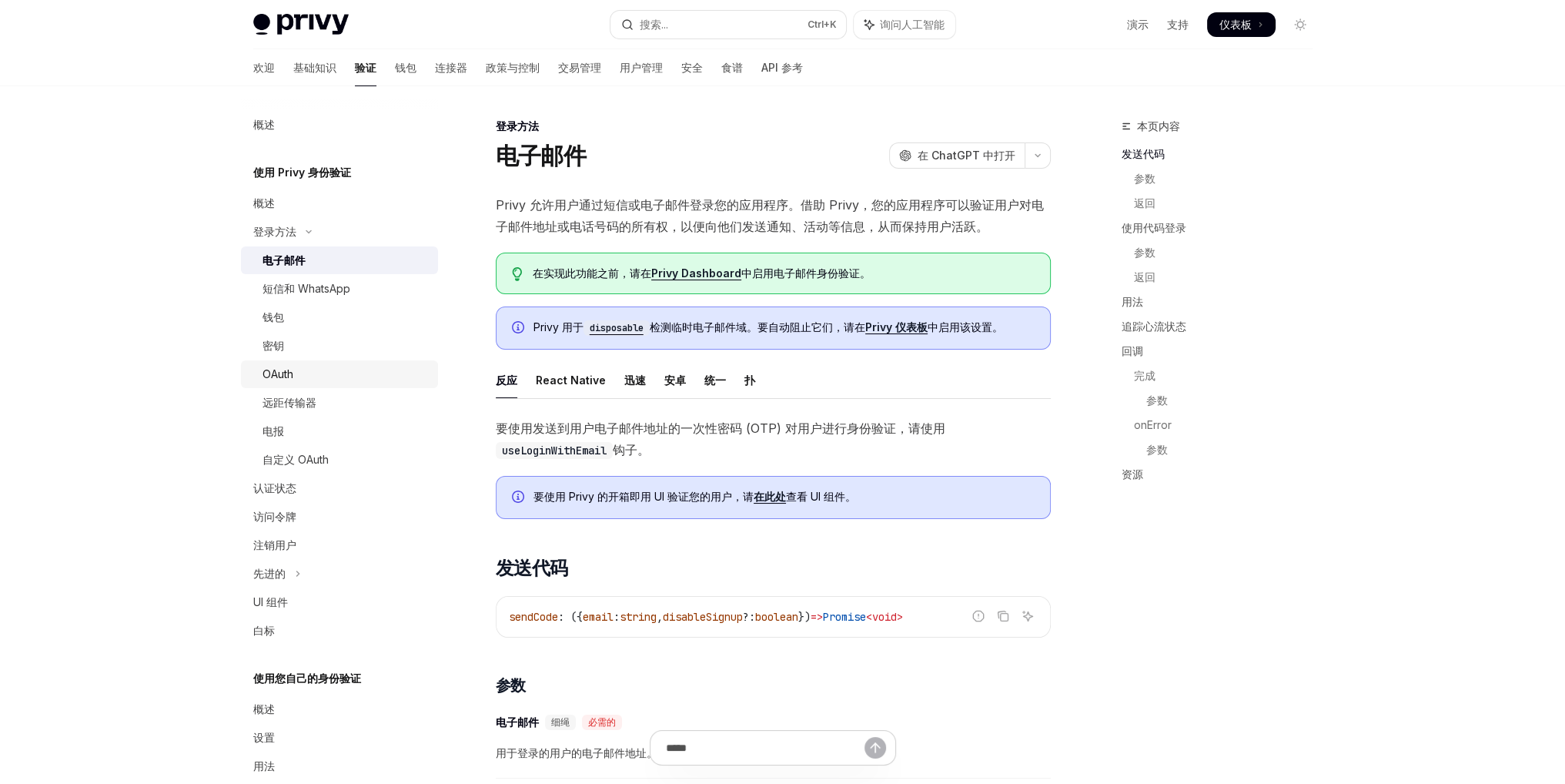
click at [289, 373] on font "OAuth" at bounding box center [278, 373] width 30 height 13
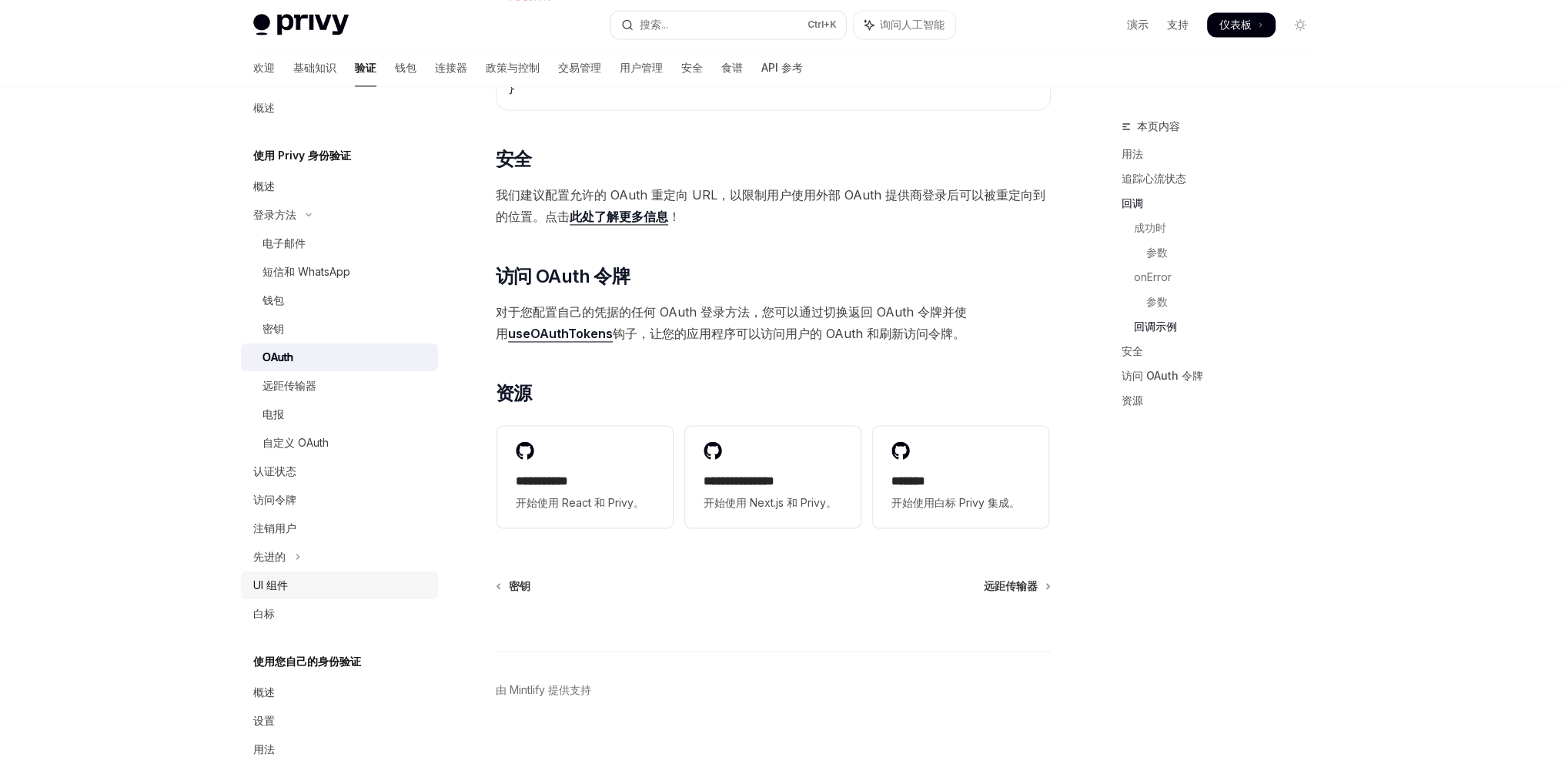
scroll to position [27, 0]
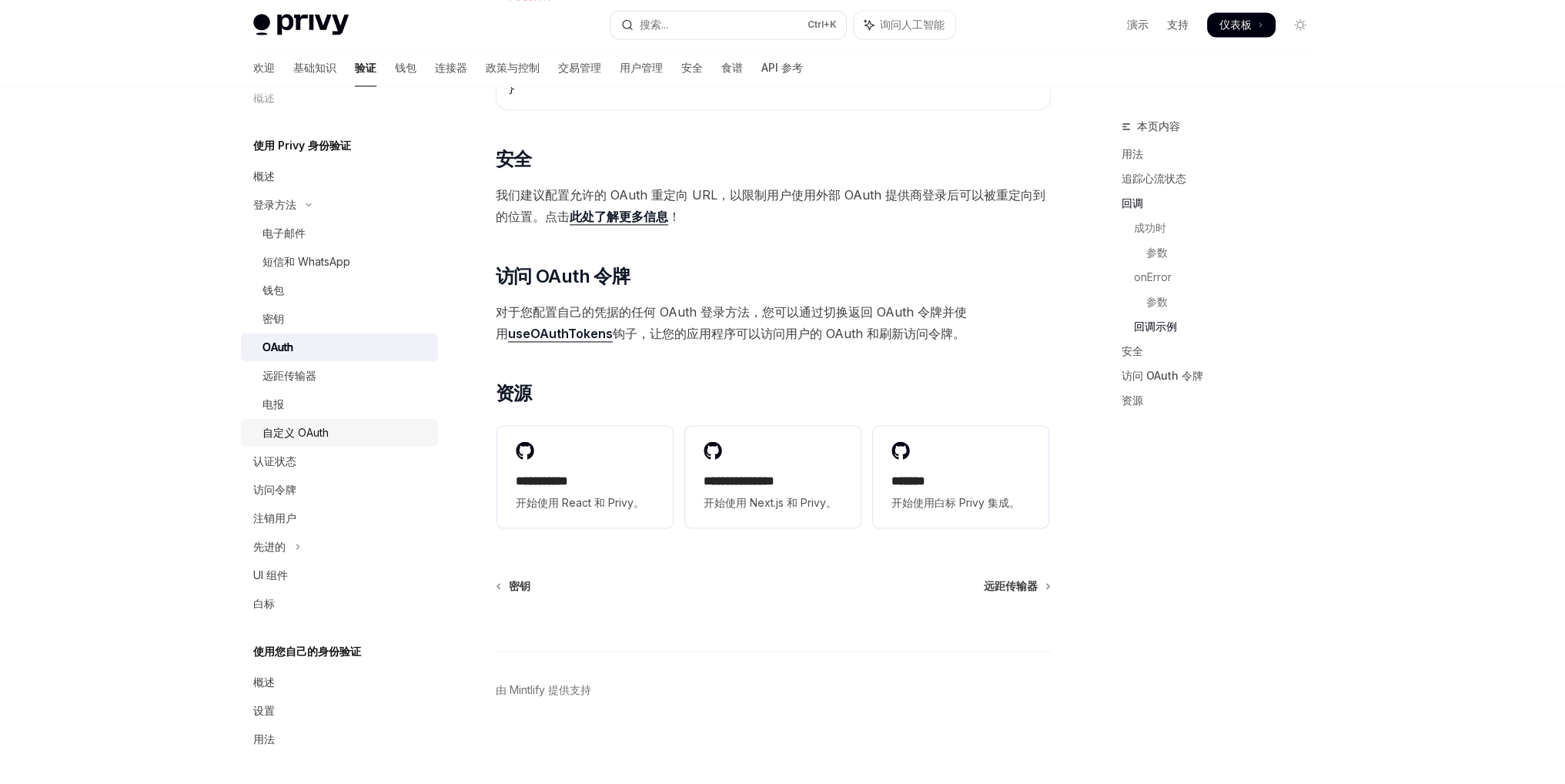
click at [355, 439] on div "自定义 OAuth" at bounding box center [346, 432] width 166 height 19
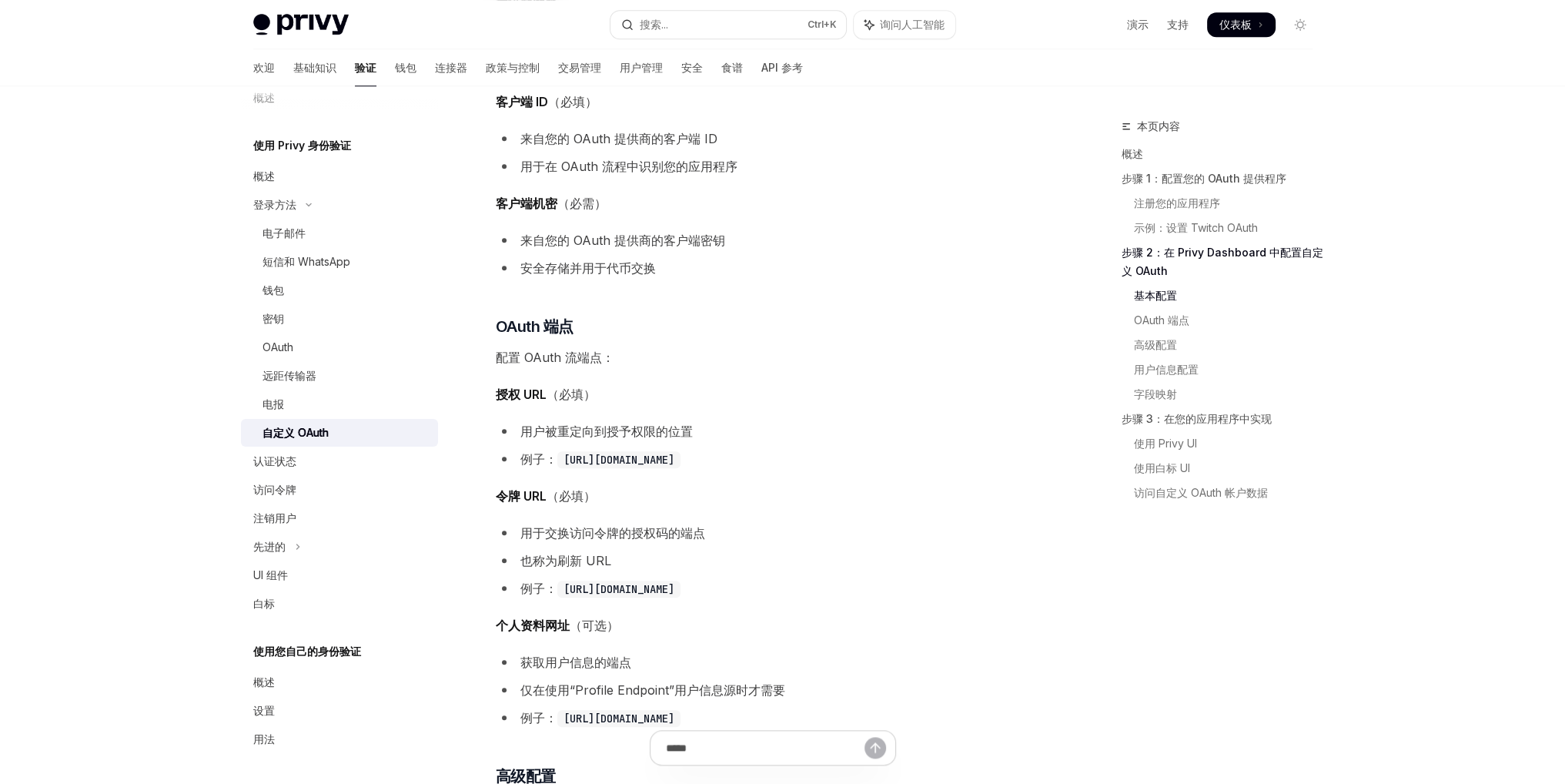
scroll to position [2001, 0]
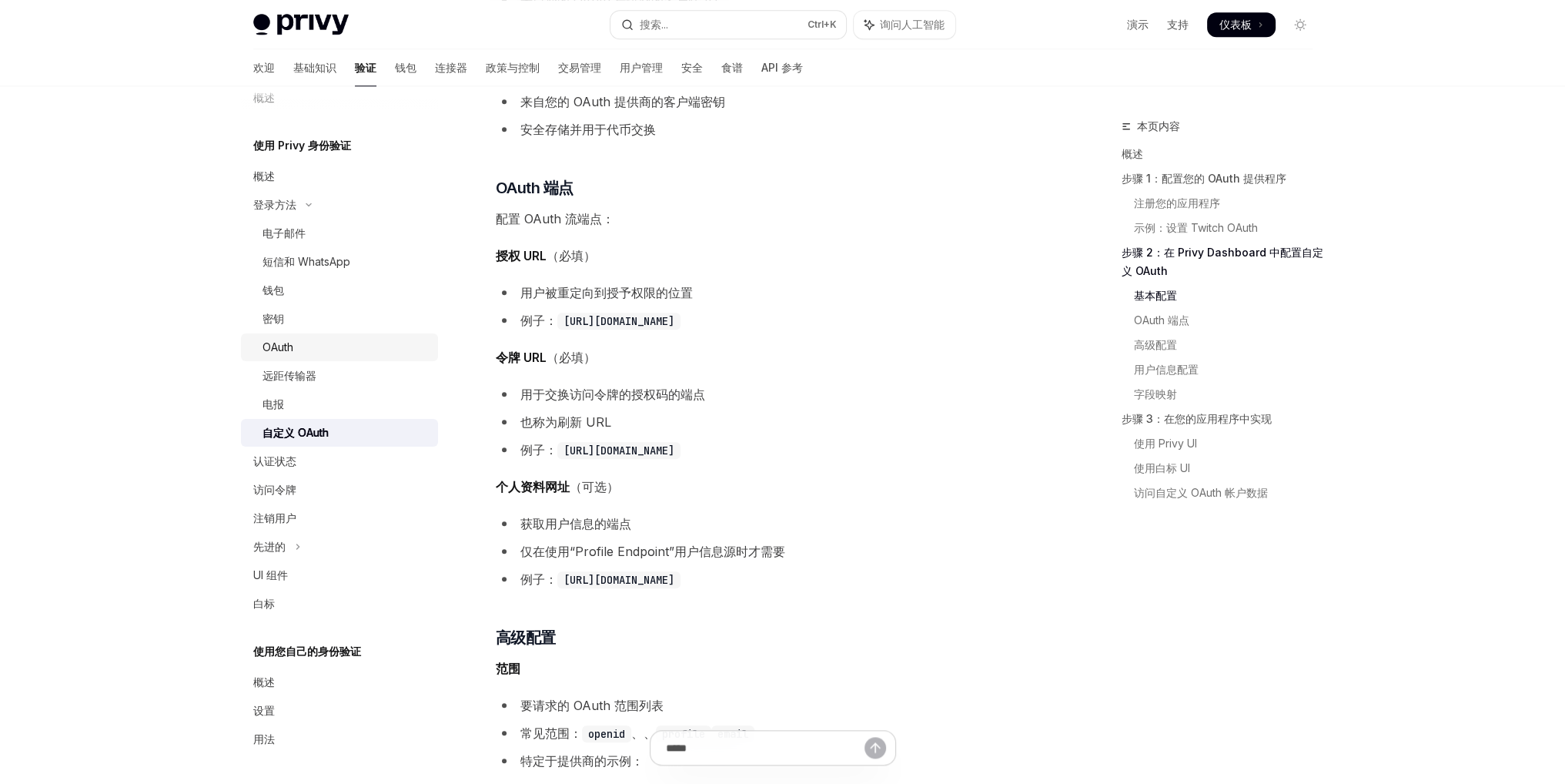
click at [279, 348] on font "OAuth" at bounding box center [278, 346] width 30 height 13
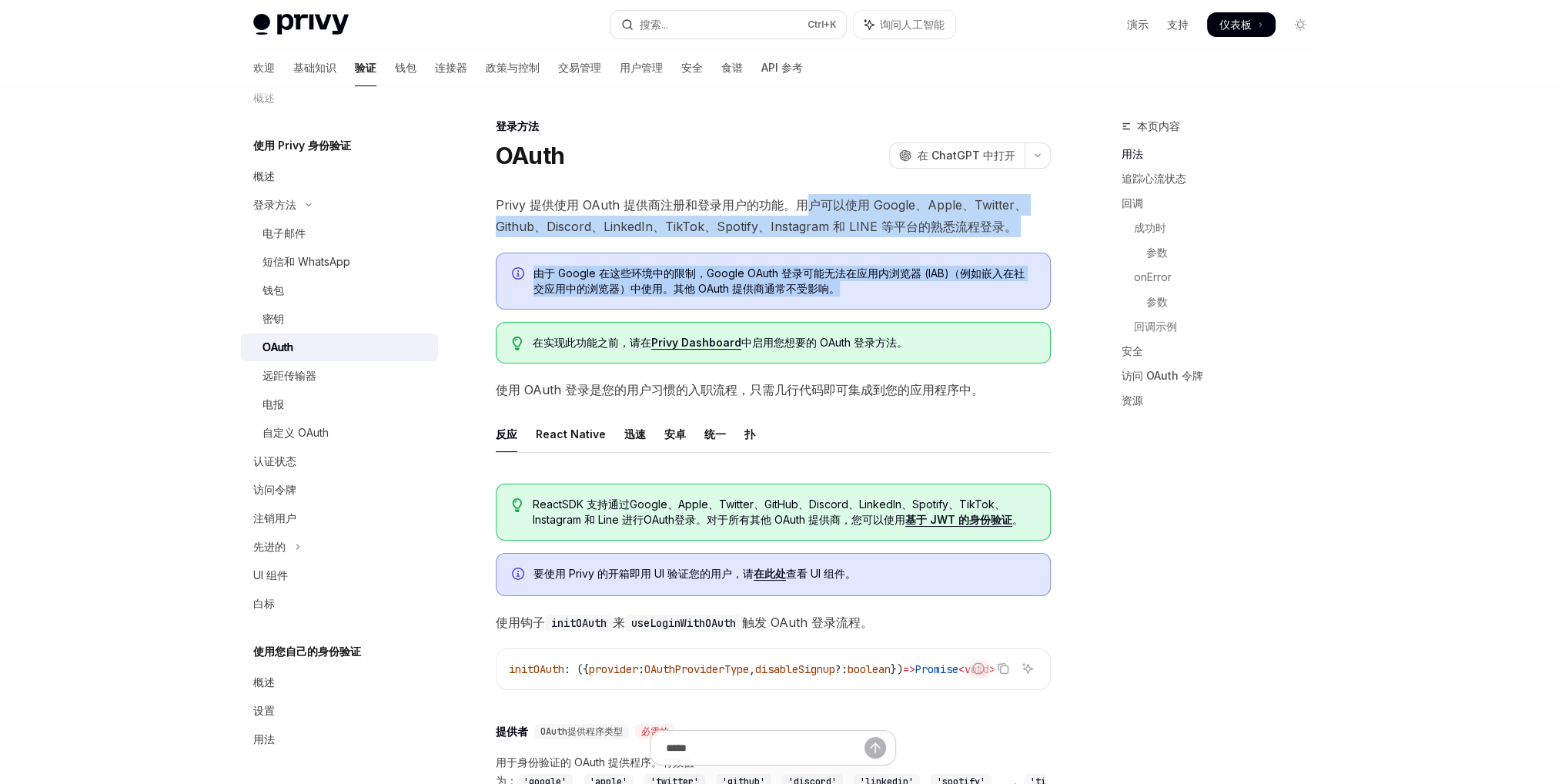
drag, startPoint x: 807, startPoint y: 193, endPoint x: 1052, endPoint y: 295, distance: 265.4
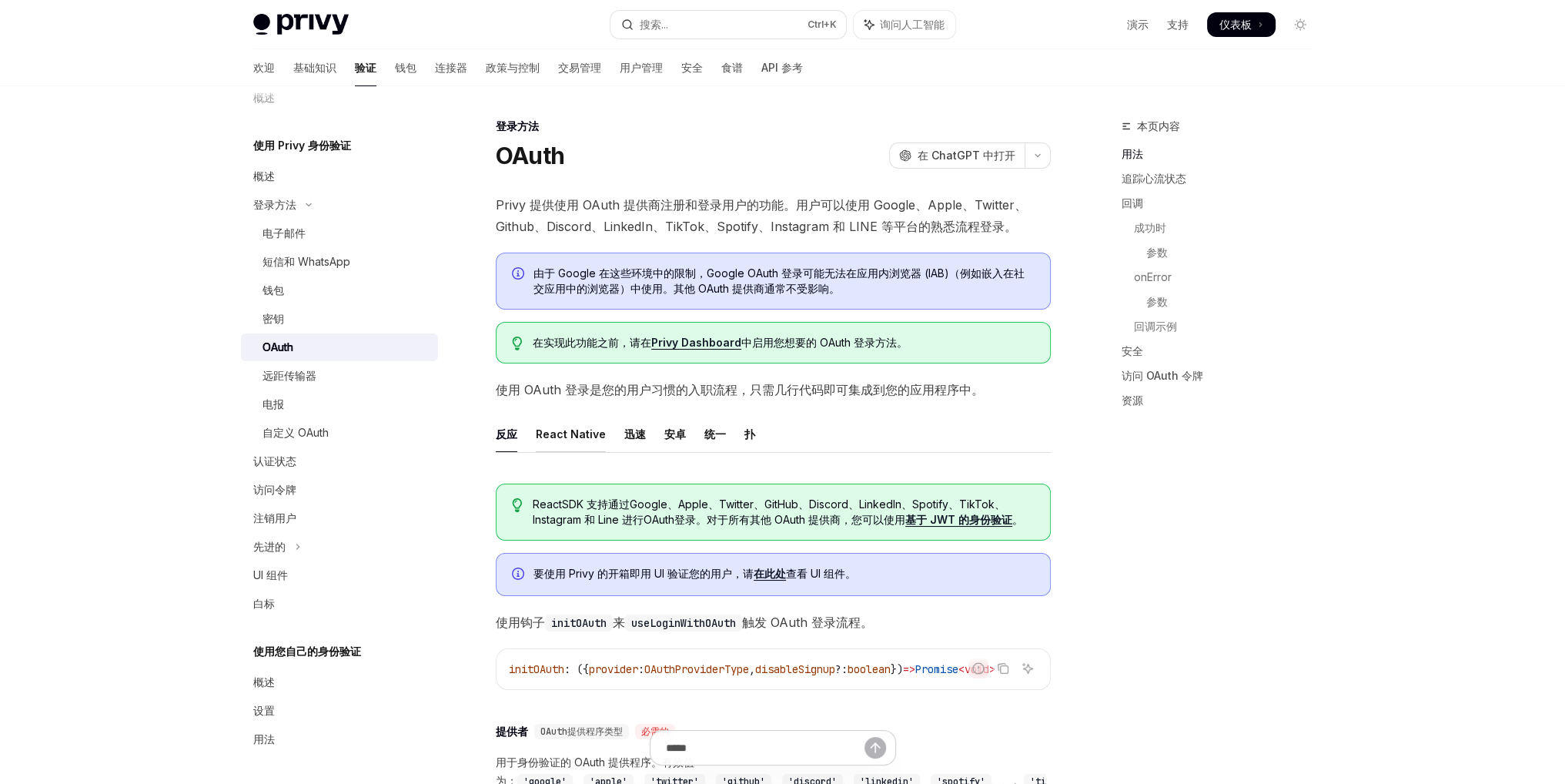
click at [586, 428] on font "React Native" at bounding box center [571, 433] width 70 height 13
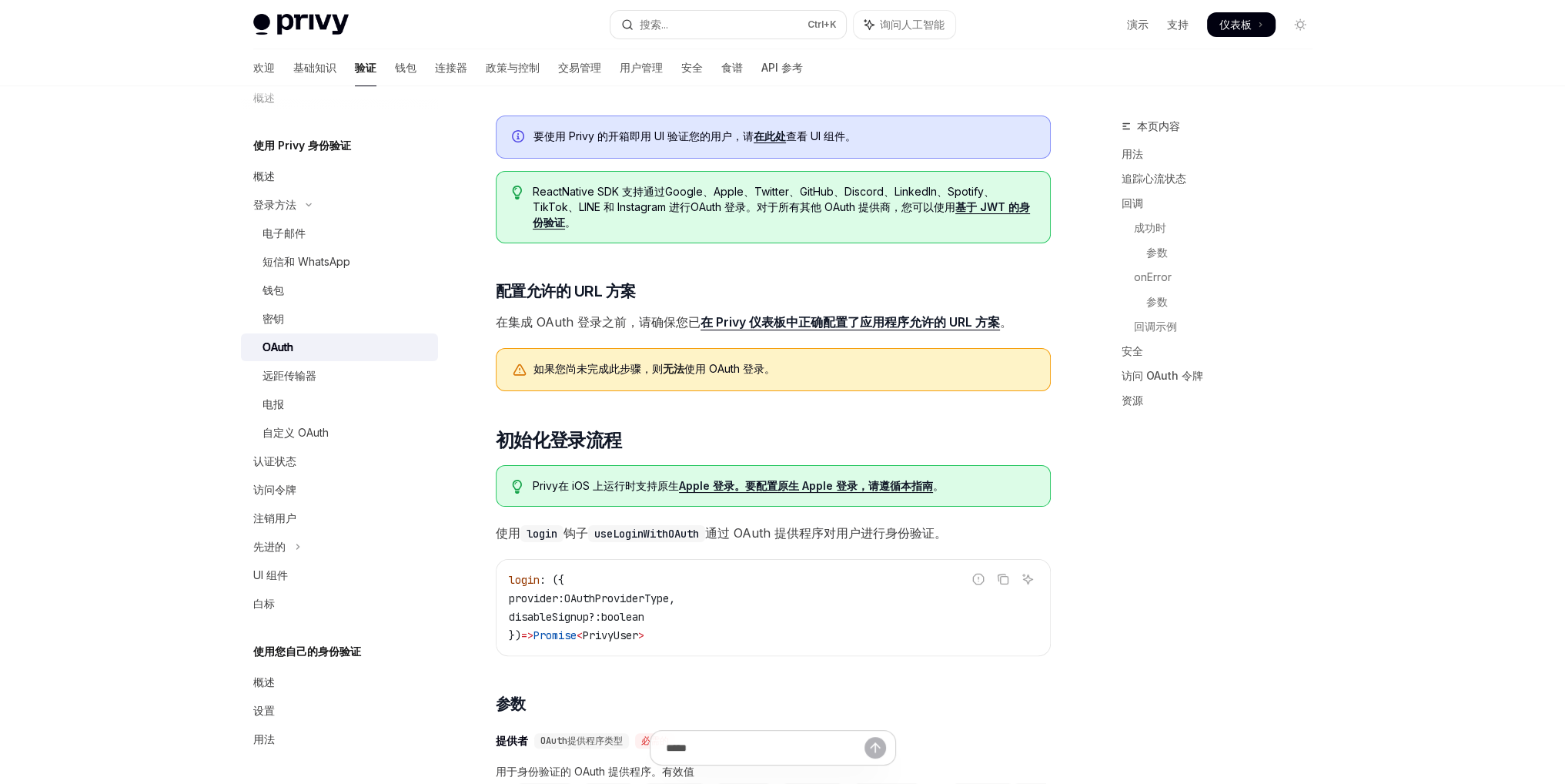
scroll to position [385, 0]
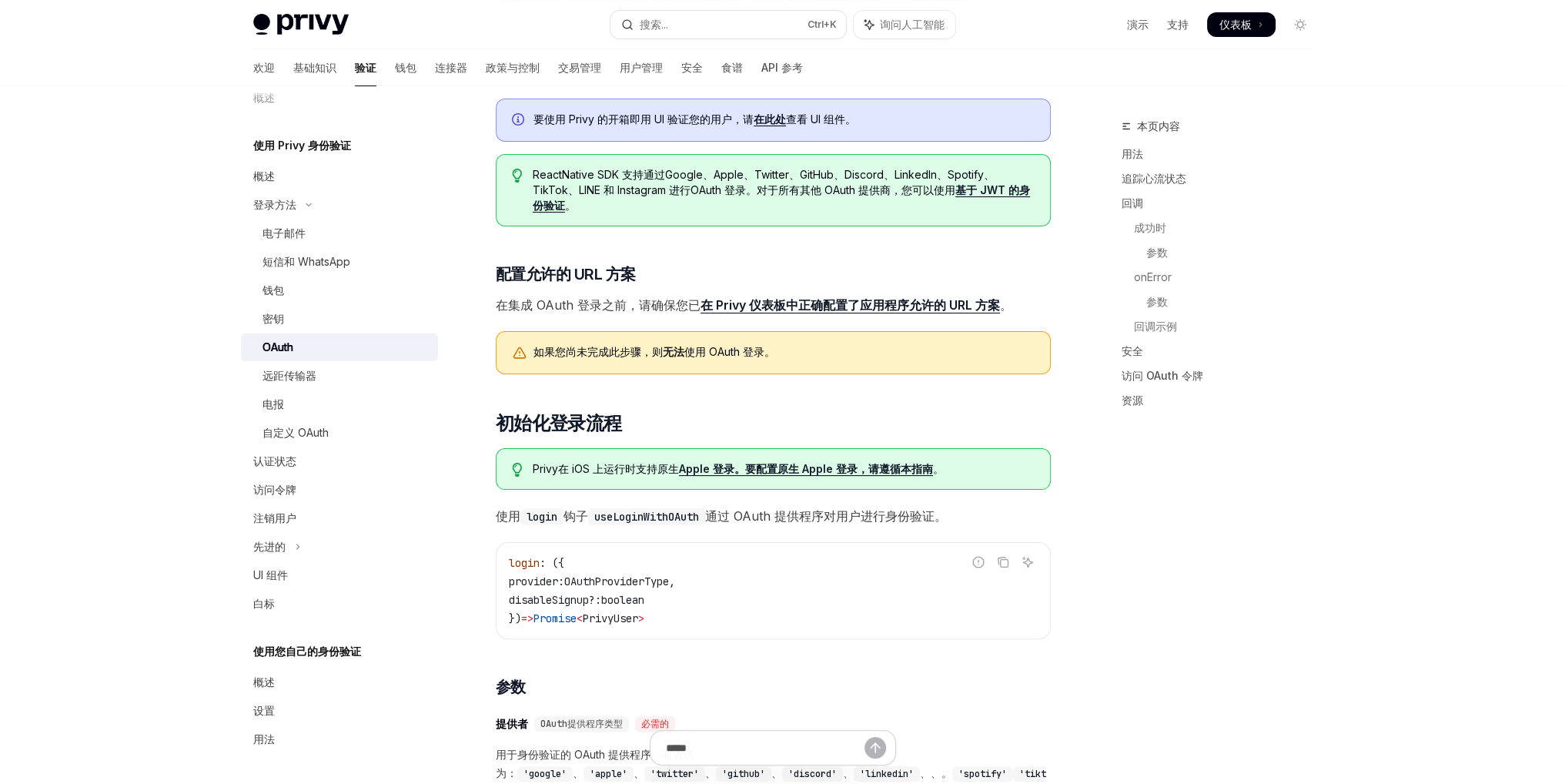
click at [788, 299] on font "在 Privy 仪表板中正确配置了应用程序允许的 URL 方案" at bounding box center [849, 304] width 299 height 15
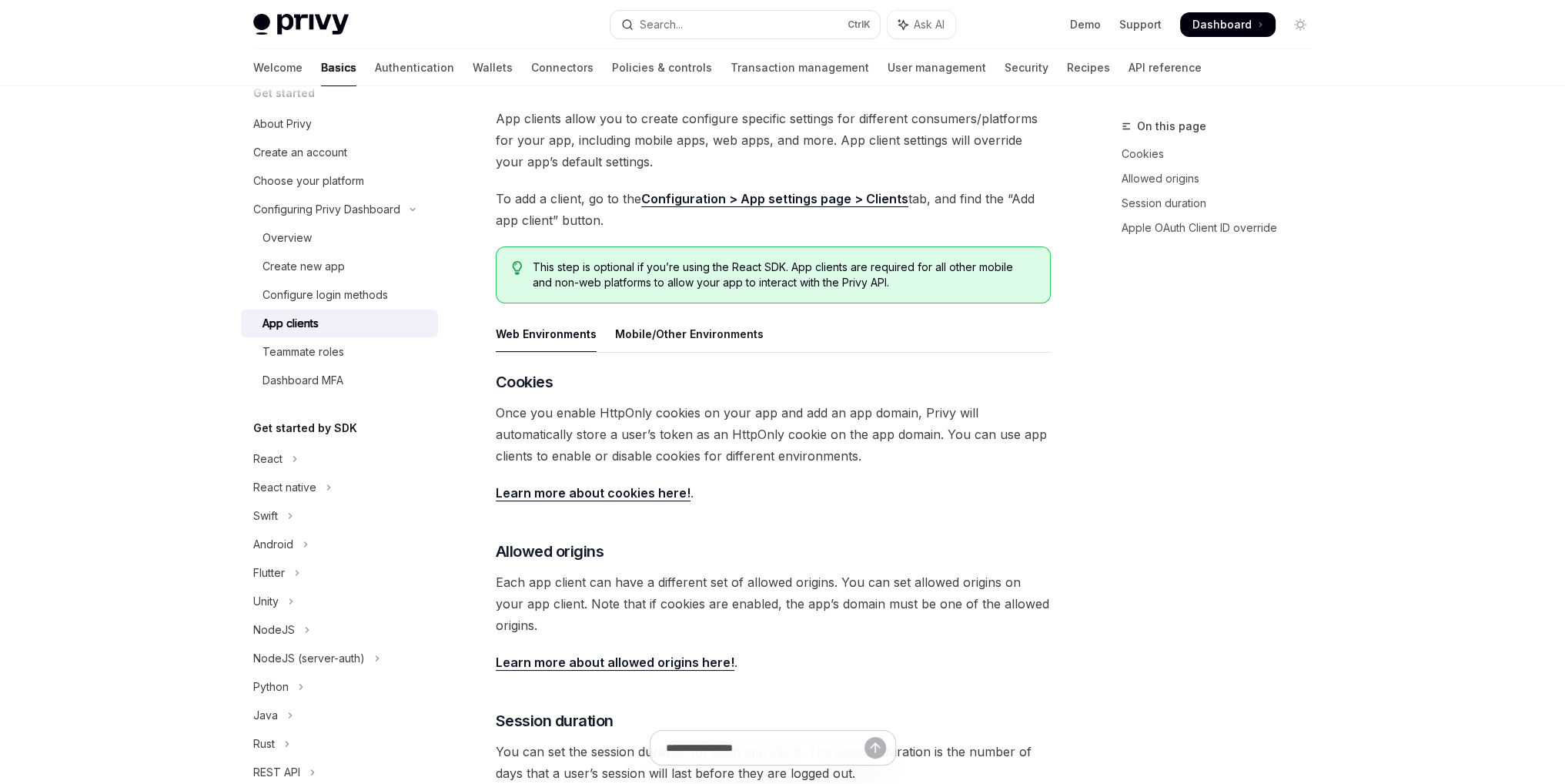
type textarea "*"
